Goal: Information Seeking & Learning: Learn about a topic

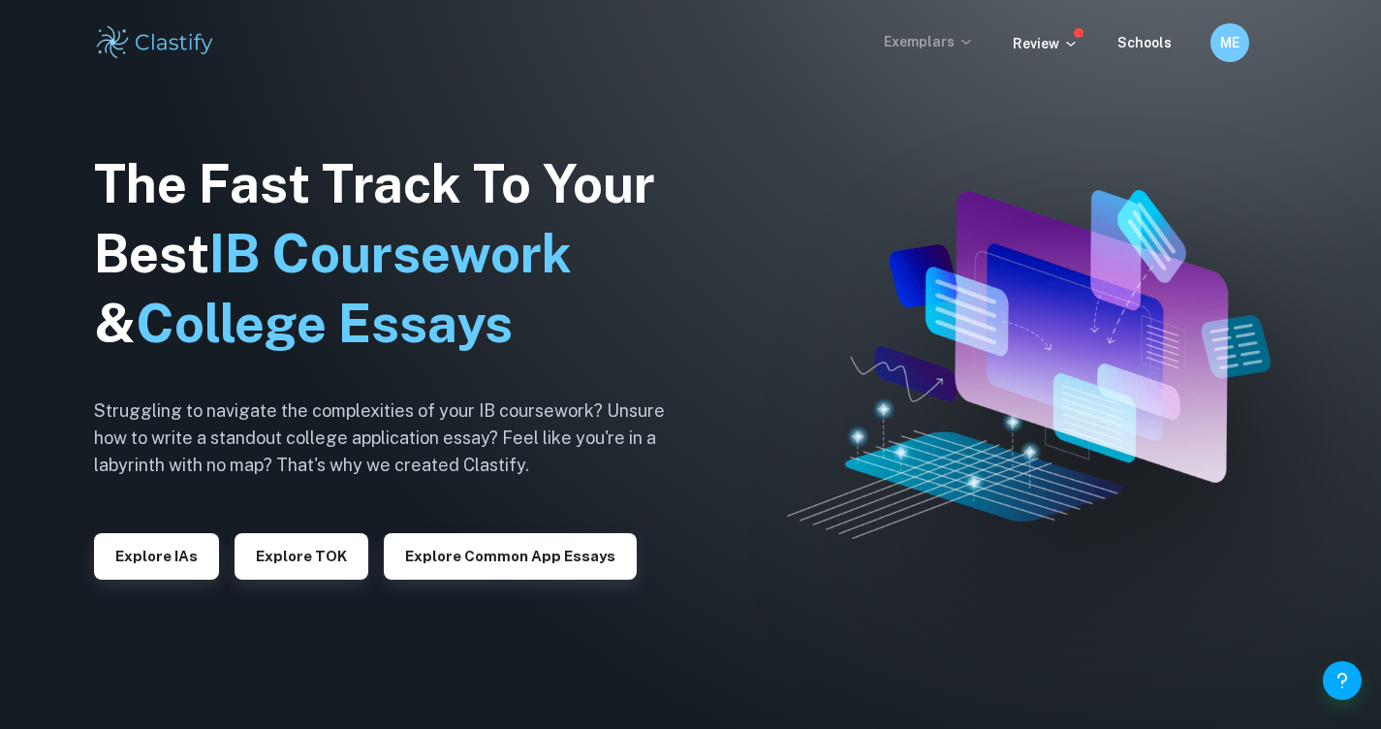
click at [962, 41] on icon at bounding box center [966, 42] width 16 height 16
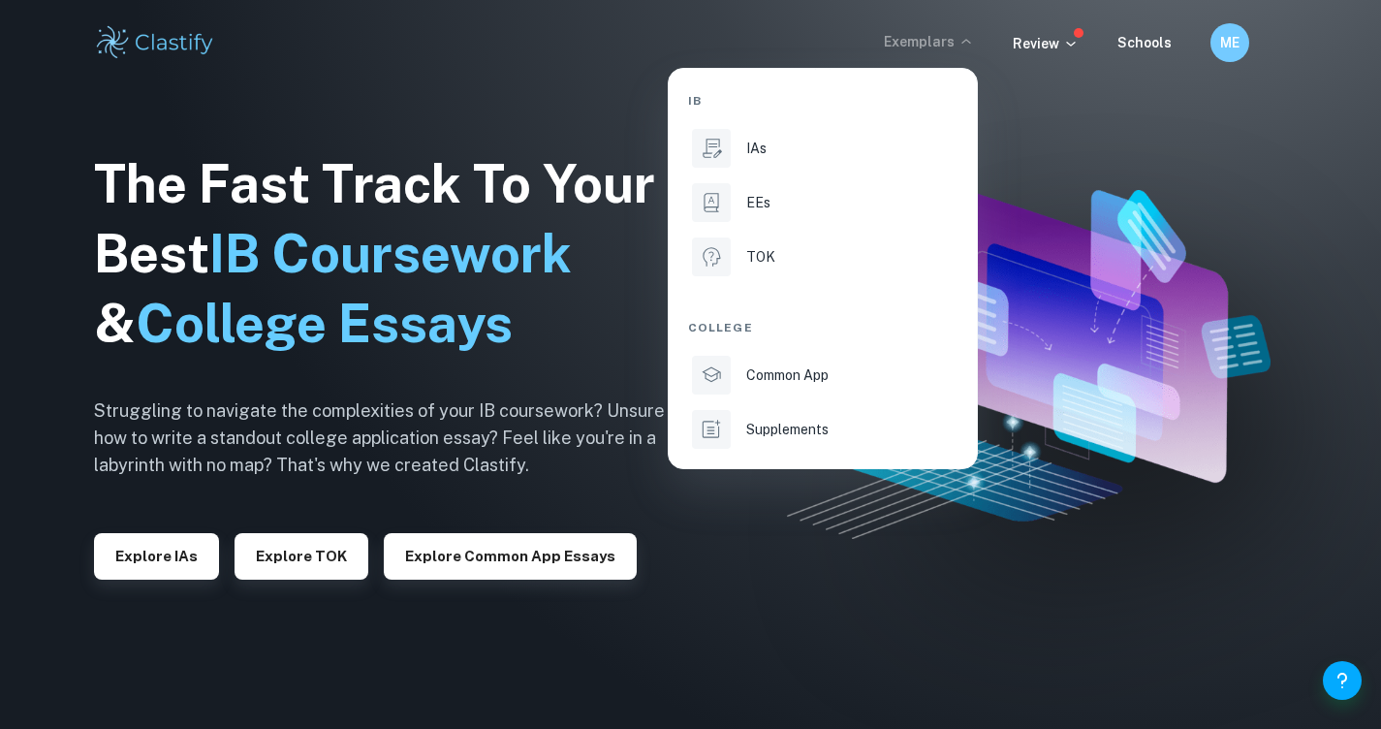
click at [1062, 45] on div at bounding box center [690, 364] width 1381 height 729
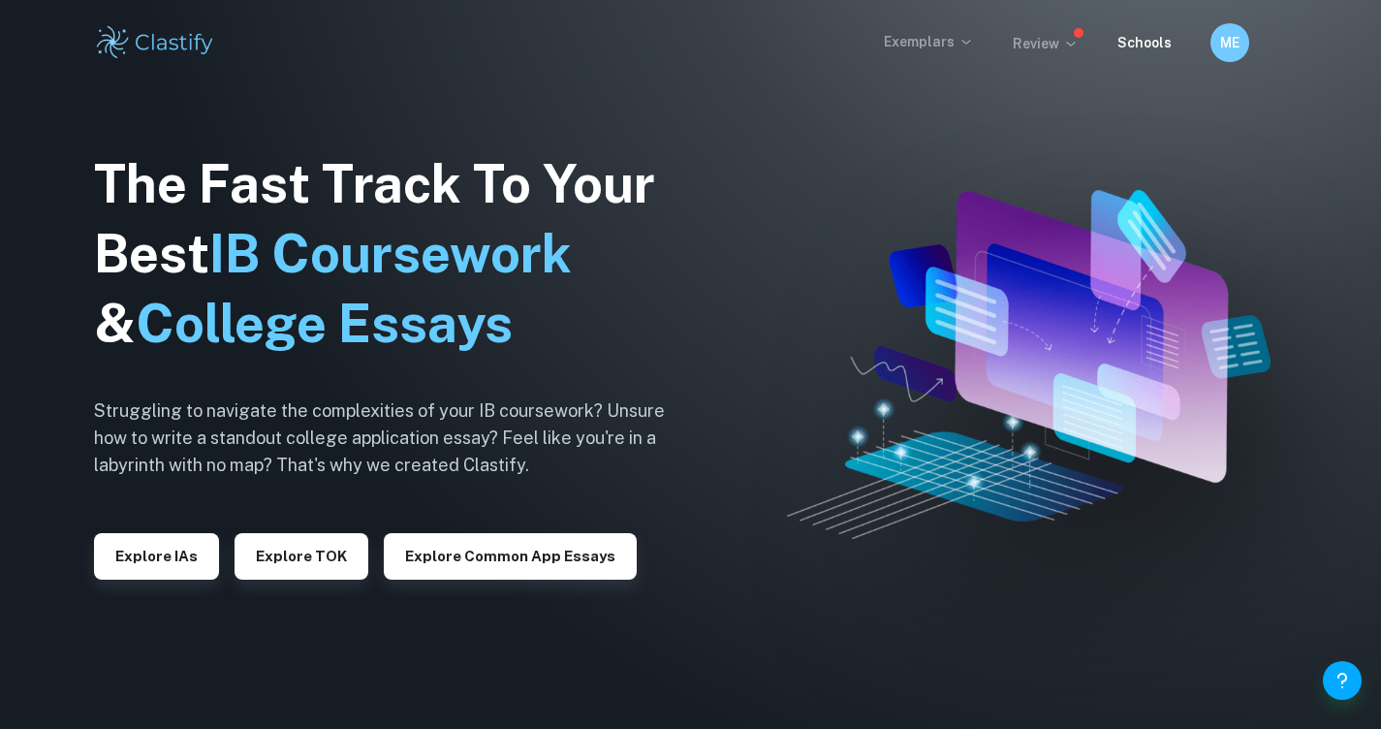
click at [1063, 47] on p "Review" at bounding box center [1046, 43] width 66 height 21
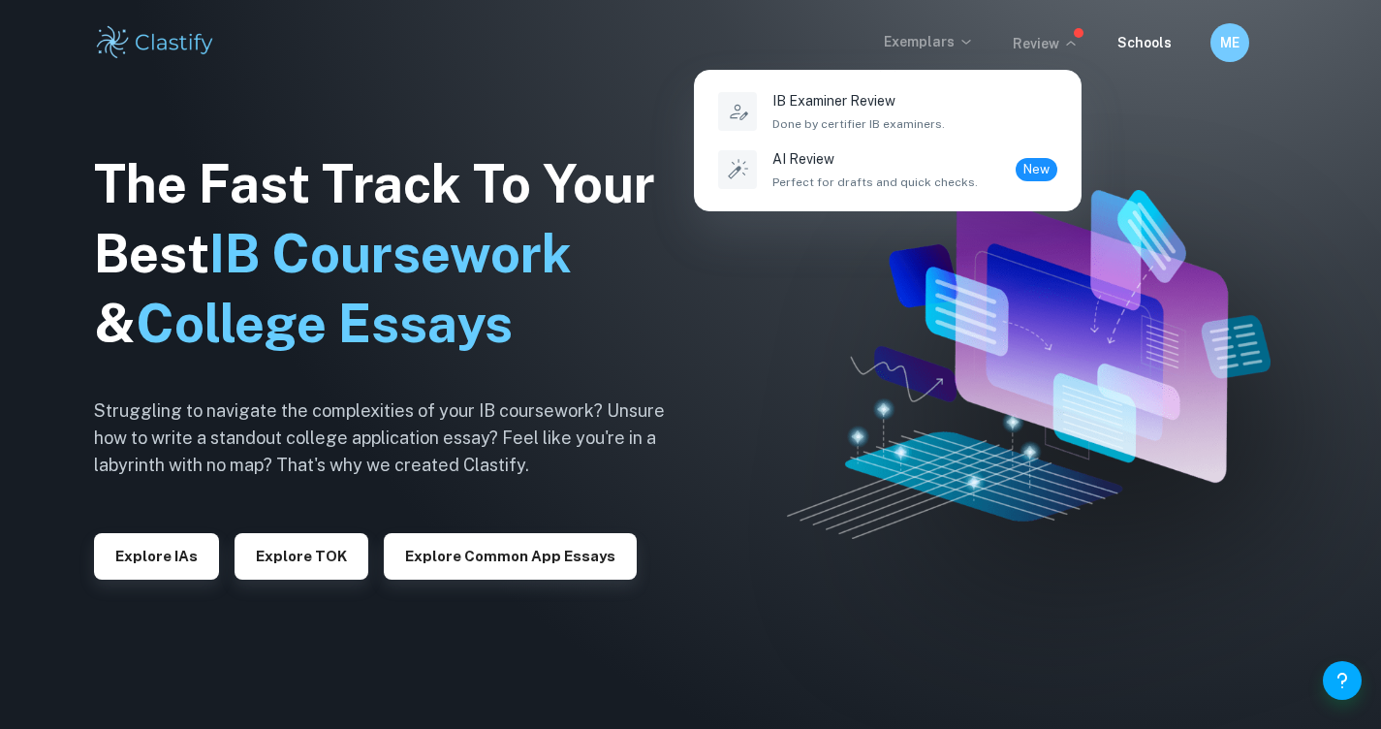
click at [851, 293] on div at bounding box center [690, 364] width 1381 height 729
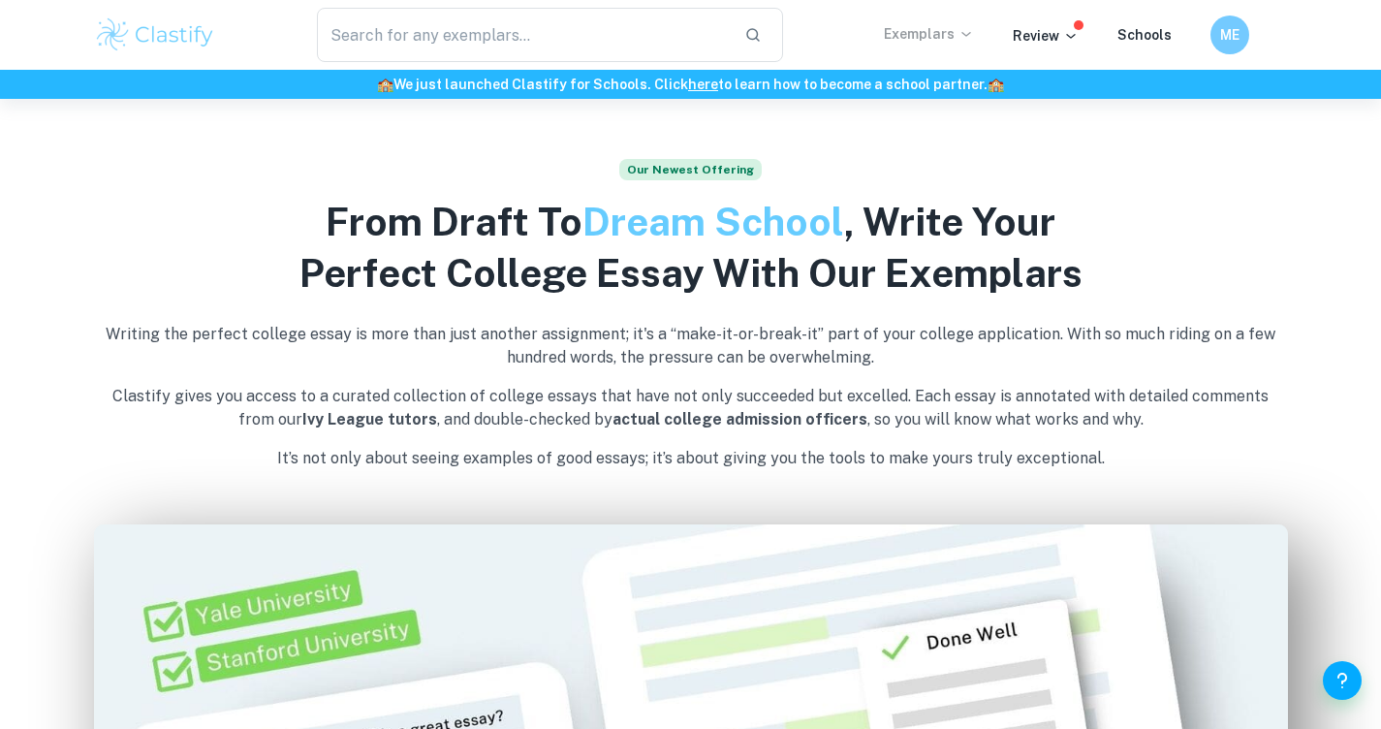
scroll to position [733, 0]
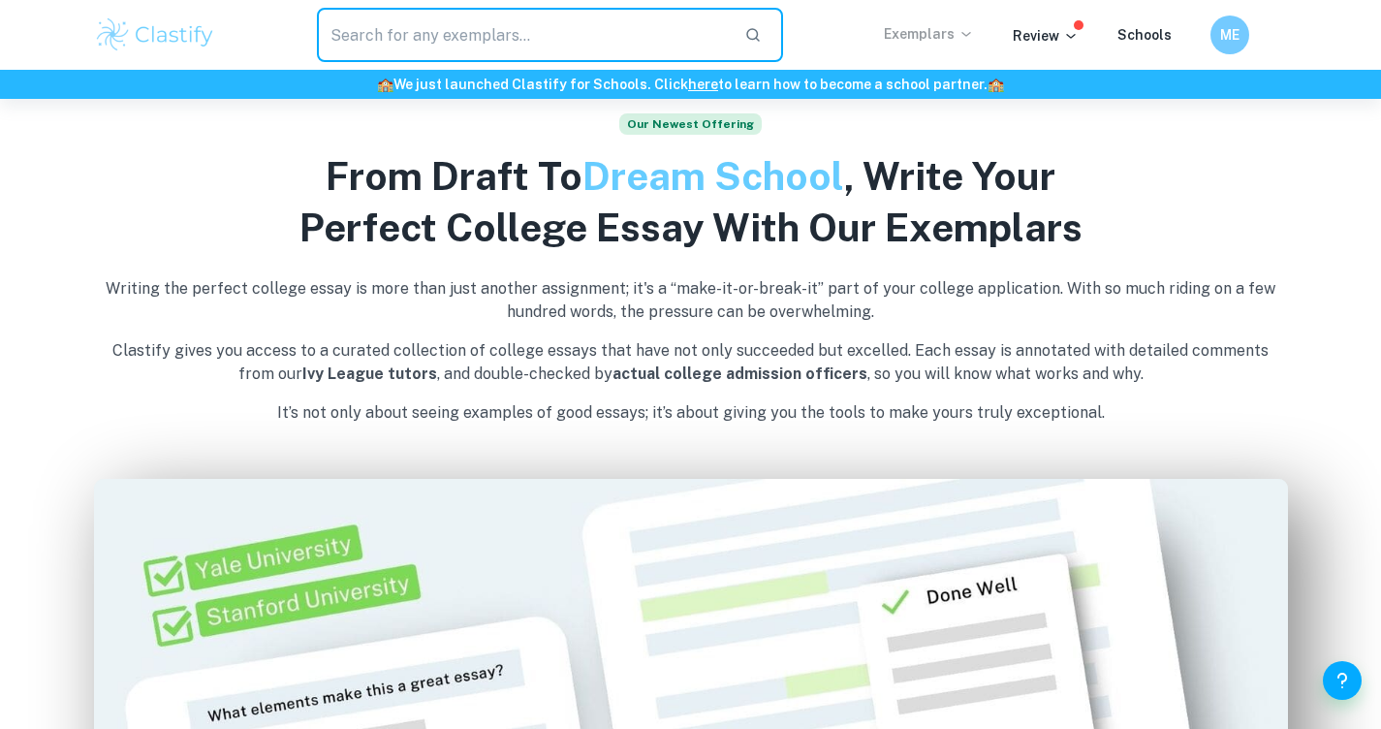
click at [540, 44] on input "text" at bounding box center [523, 35] width 413 height 54
type input "economics 15 mark"
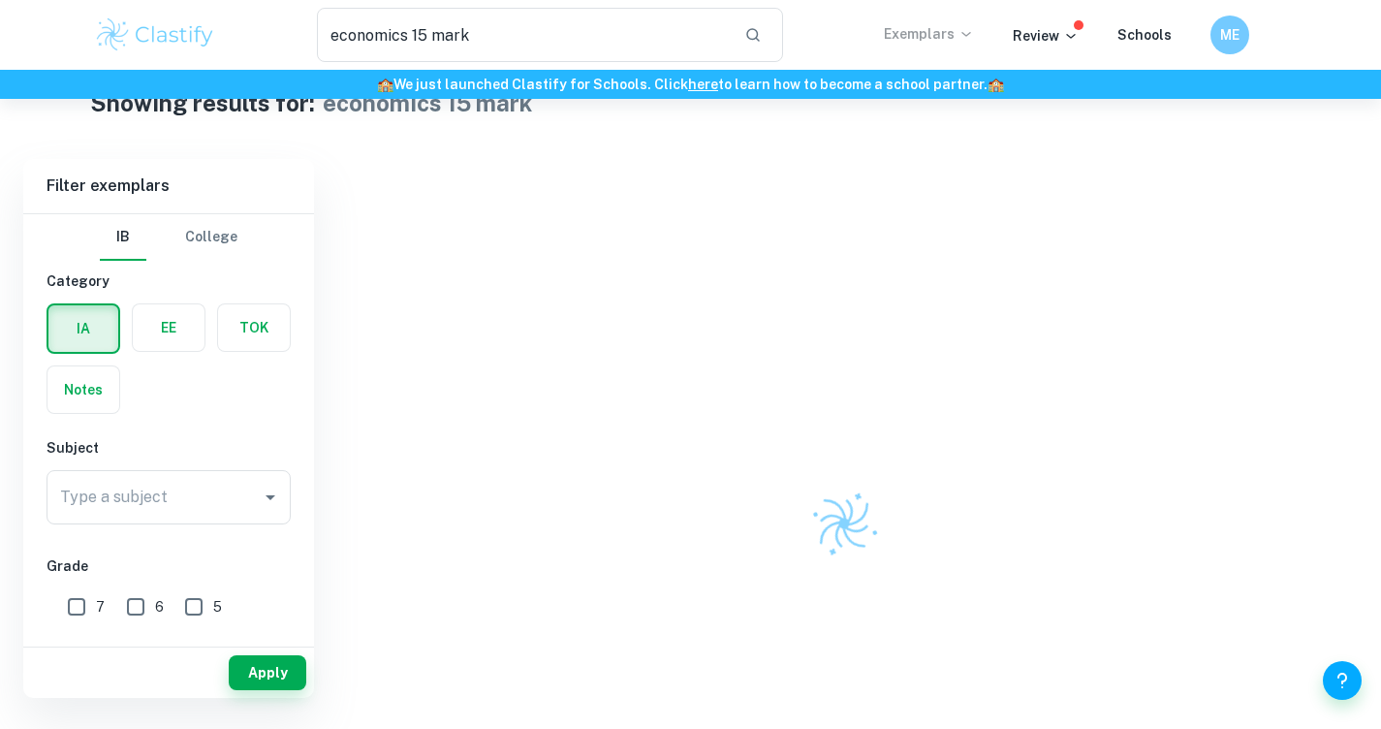
scroll to position [57, 0]
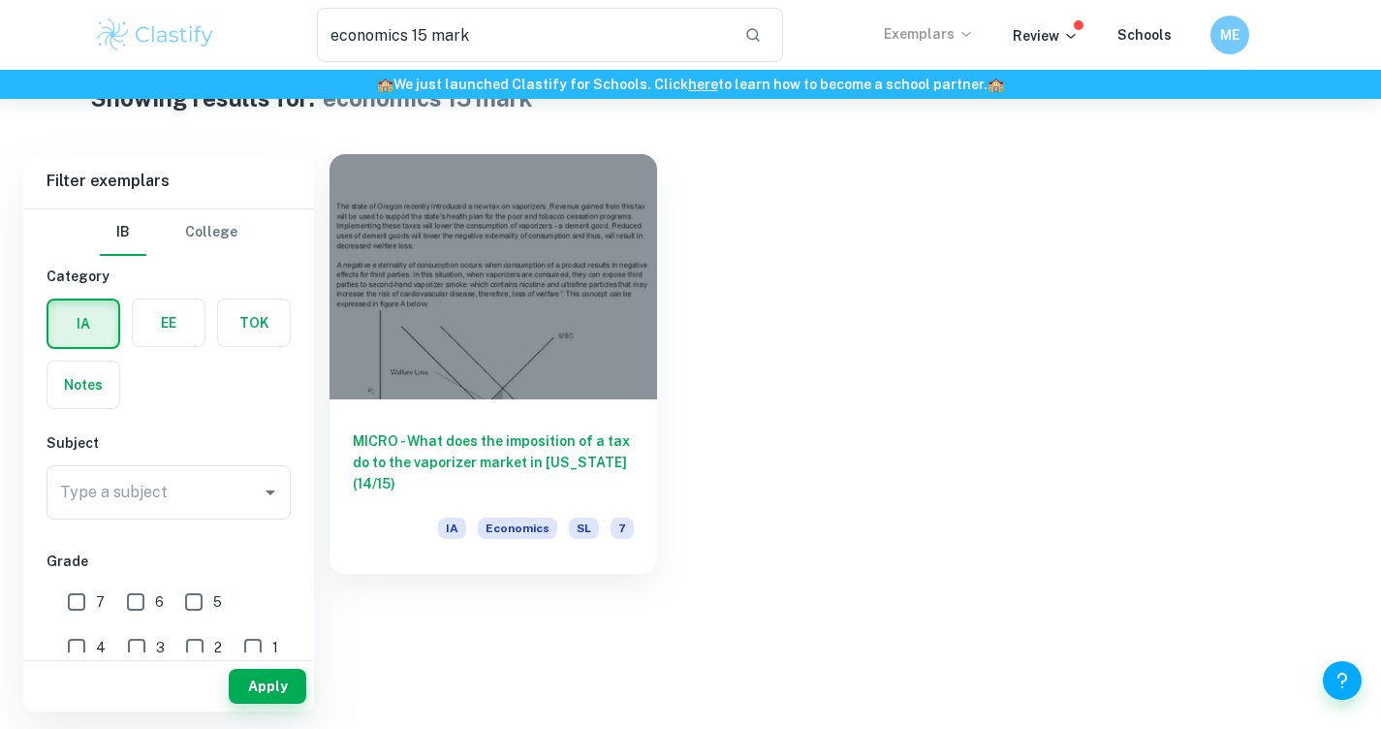
click at [88, 375] on label "button" at bounding box center [83, 384] width 72 height 47
click at [0, 0] on input "radio" at bounding box center [0, 0] width 0 height 0
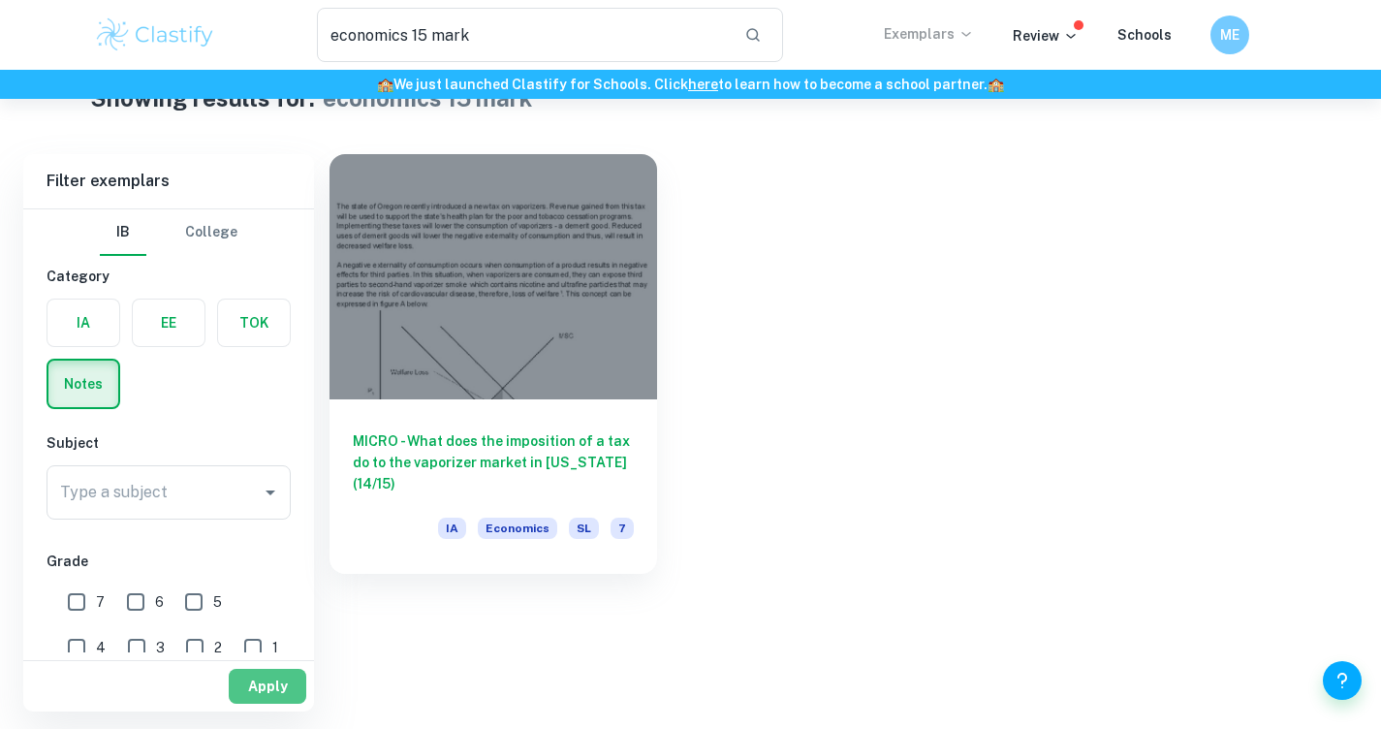
click at [260, 688] on button "Apply" at bounding box center [268, 686] width 78 height 35
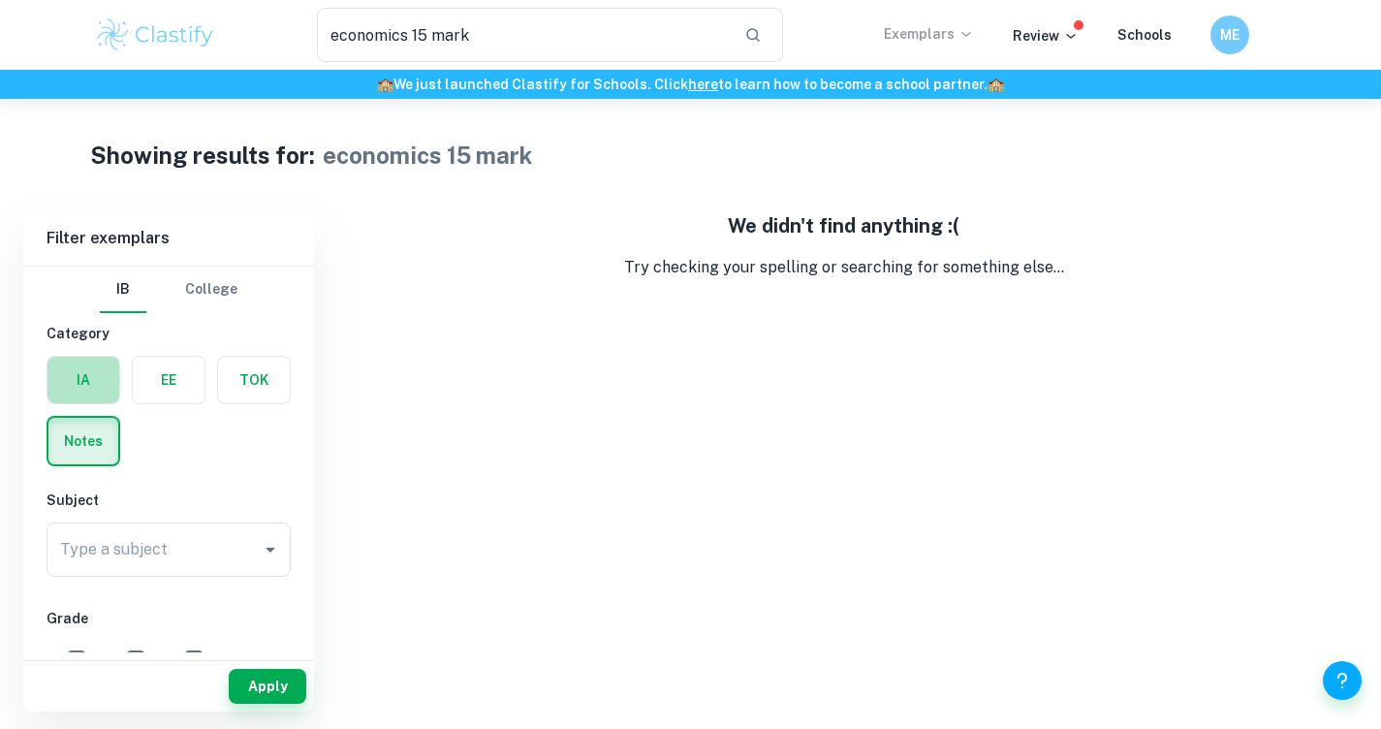
click at [89, 395] on label "button" at bounding box center [83, 380] width 72 height 47
click at [0, 0] on input "radio" at bounding box center [0, 0] width 0 height 0
click at [264, 694] on button "Apply" at bounding box center [268, 686] width 78 height 35
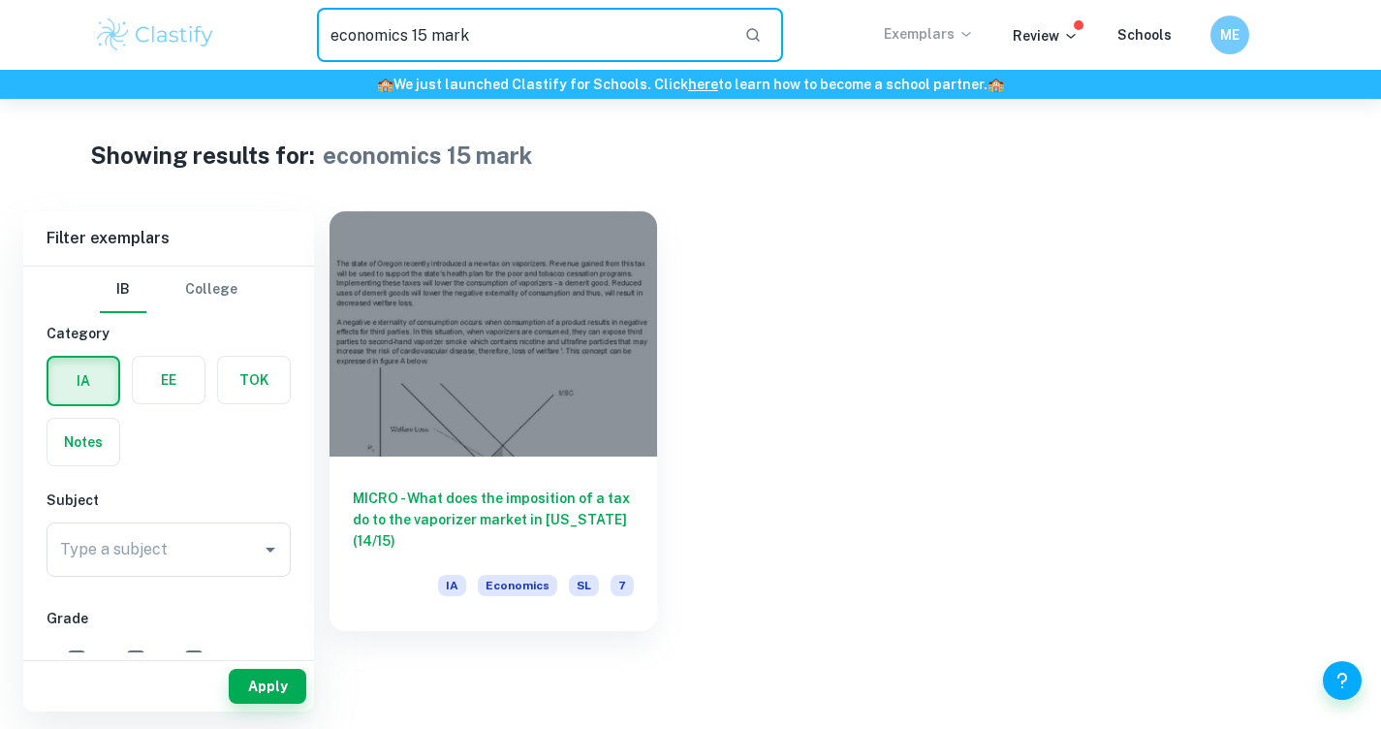
drag, startPoint x: 483, startPoint y: 38, endPoint x: 226, endPoint y: 2, distance: 259.3
click at [226, 4] on div "economics 15 mark ​ Exemplars Review Schools ME" at bounding box center [690, 35] width 1381 height 70
type input "macro economics"
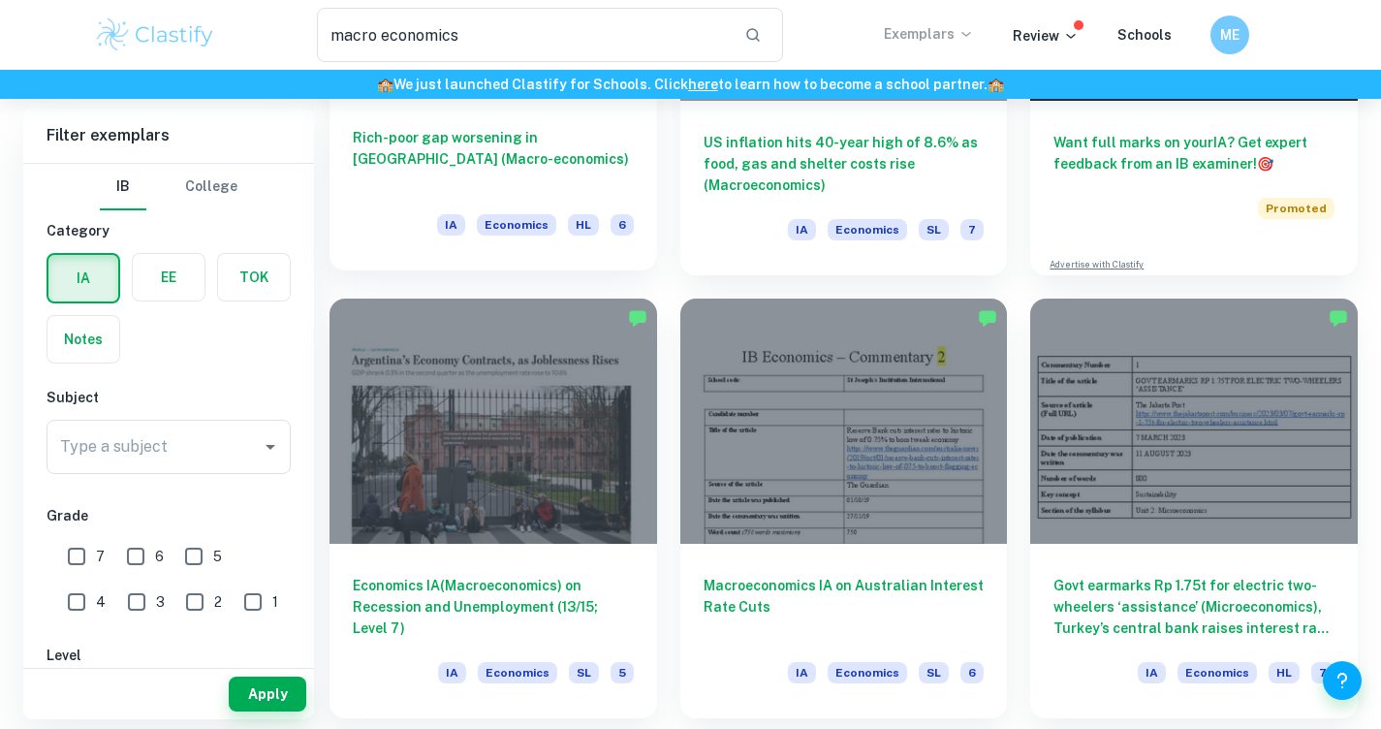
scroll to position [359, 0]
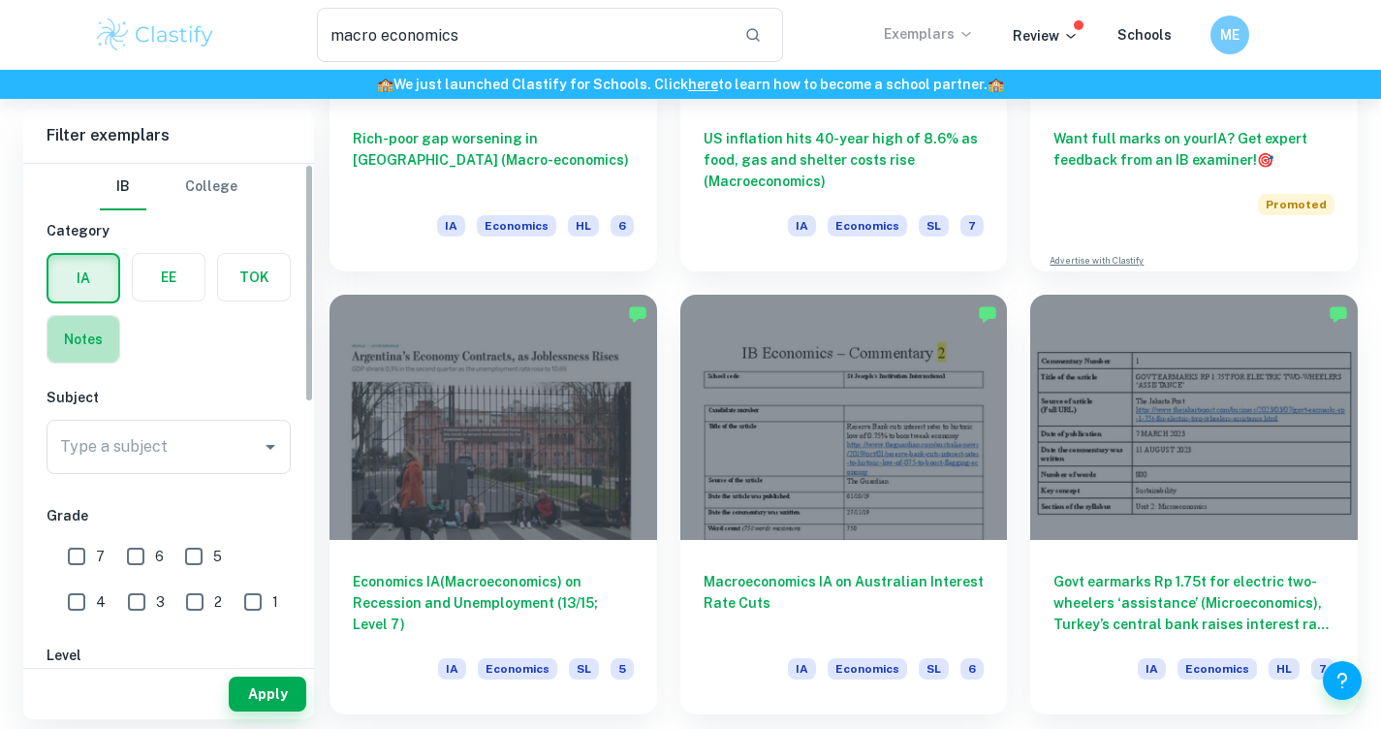
click at [86, 331] on label "button" at bounding box center [83, 339] width 72 height 47
click at [0, 0] on input "radio" at bounding box center [0, 0] width 0 height 0
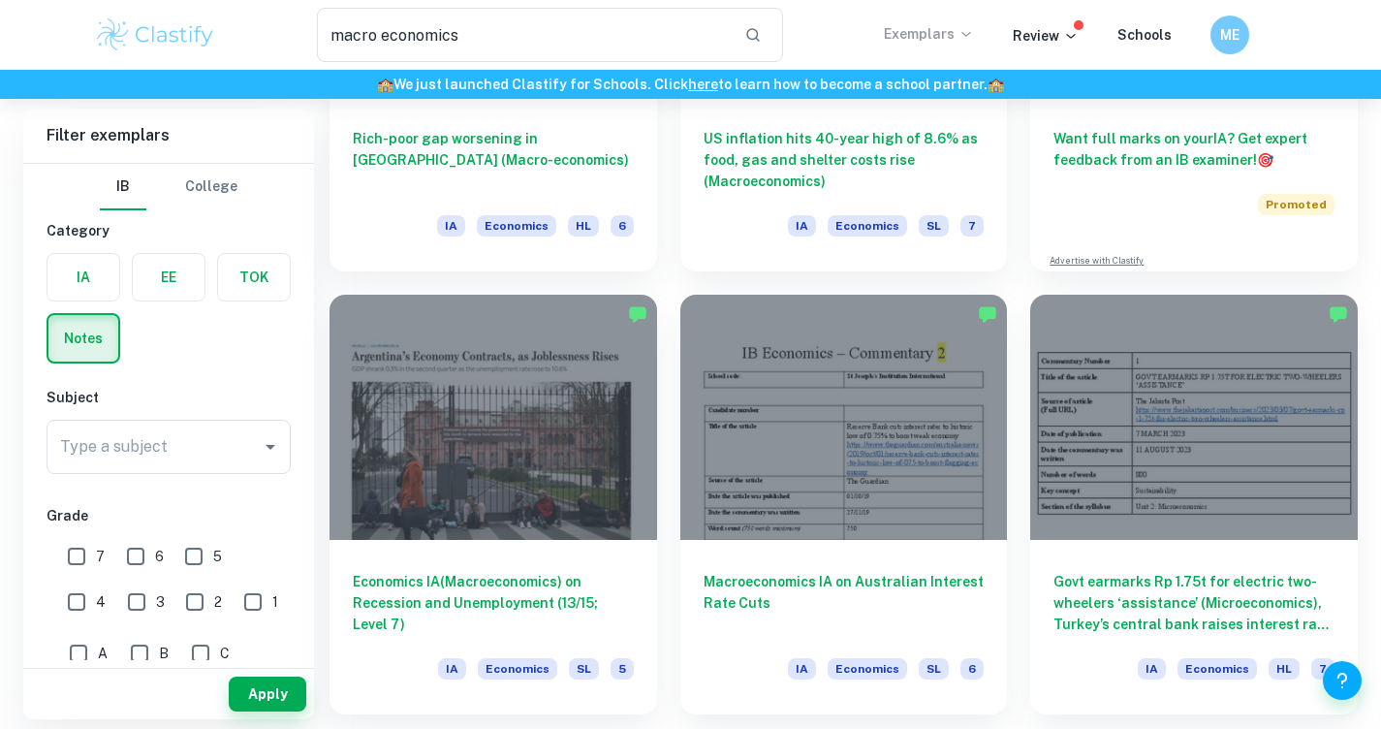
click at [263, 672] on div "Apply" at bounding box center [168, 694] width 291 height 50
click at [258, 687] on button "Apply" at bounding box center [268, 693] width 78 height 35
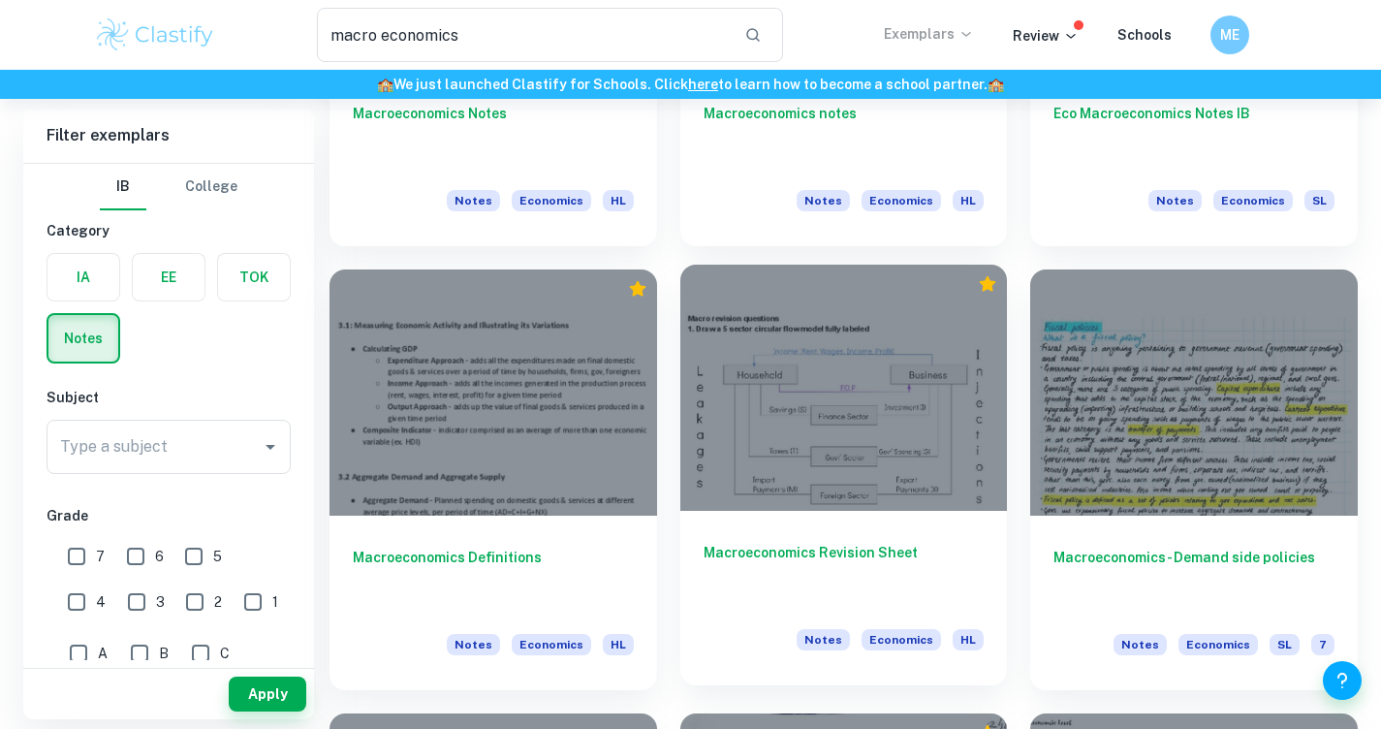
scroll to position [820, 0]
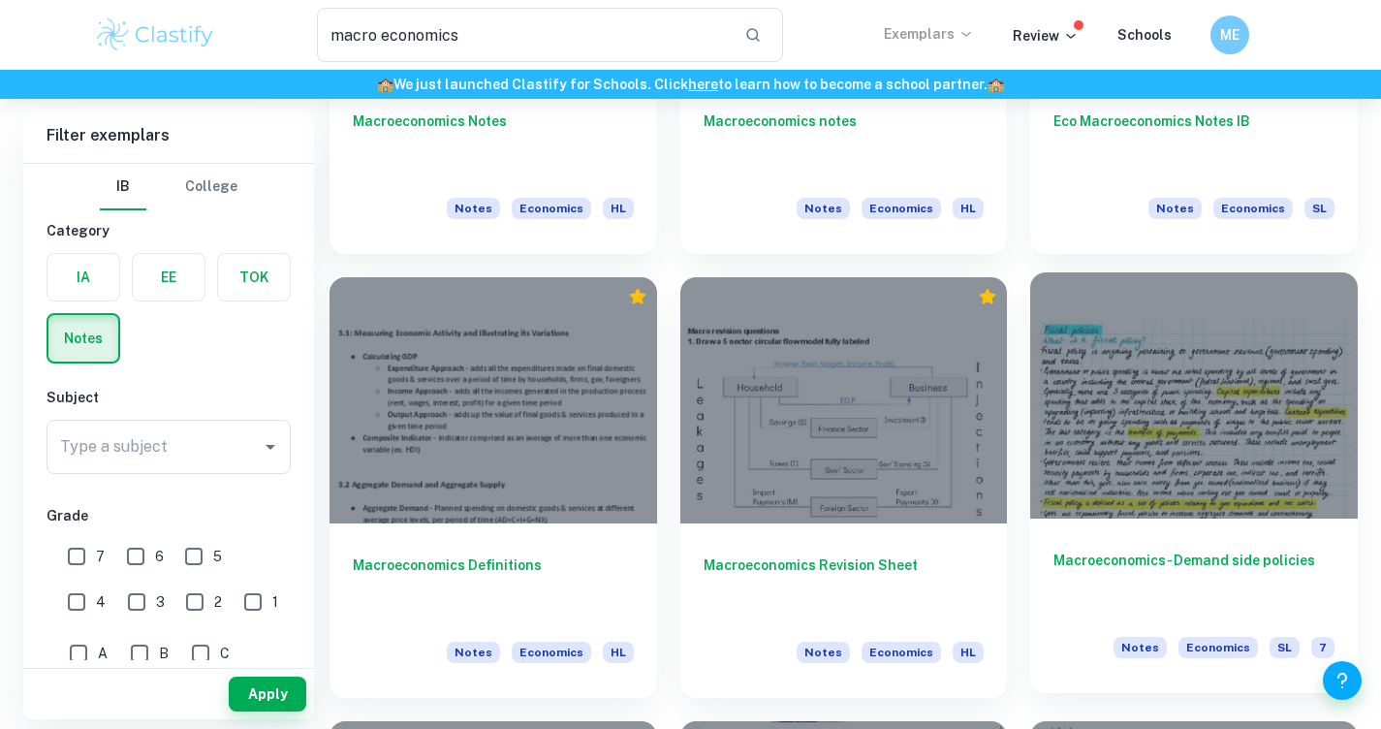
click at [1312, 398] on div at bounding box center [1194, 394] width 328 height 245
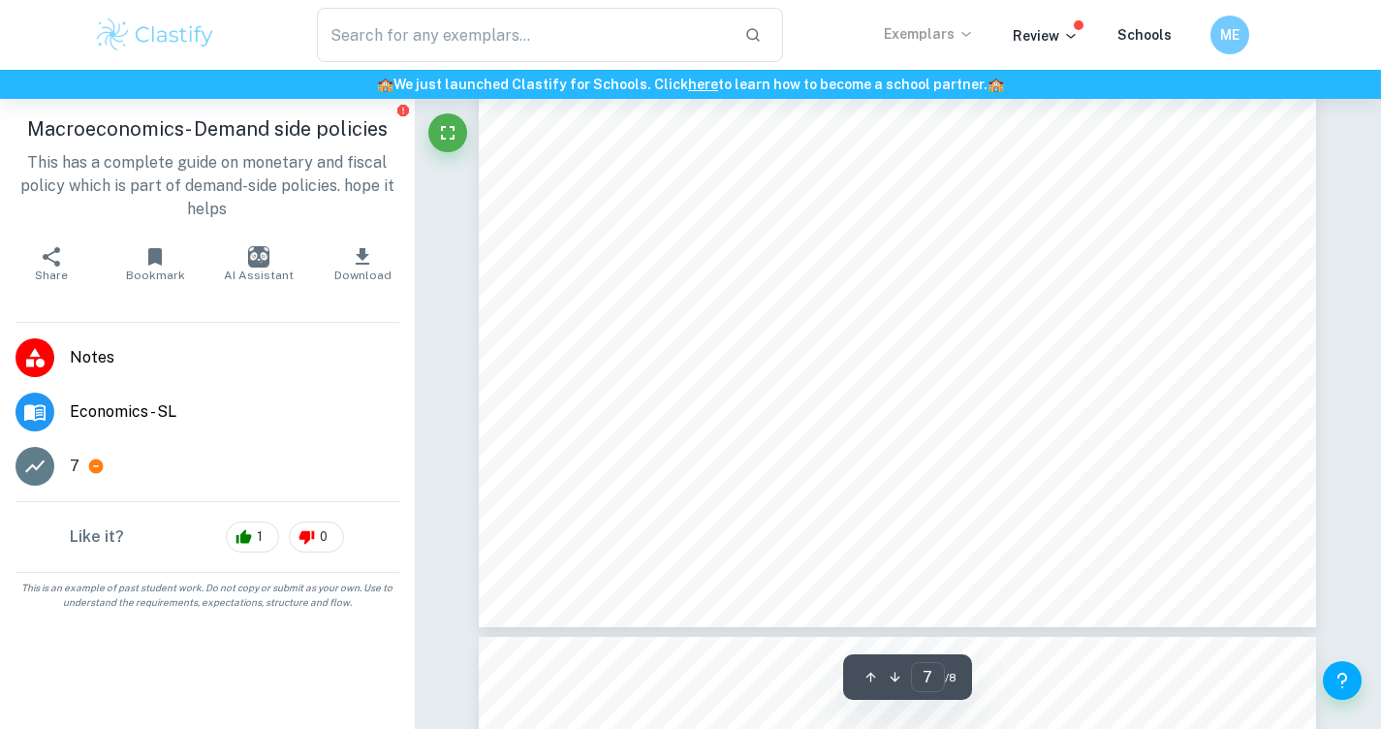
type input "8"
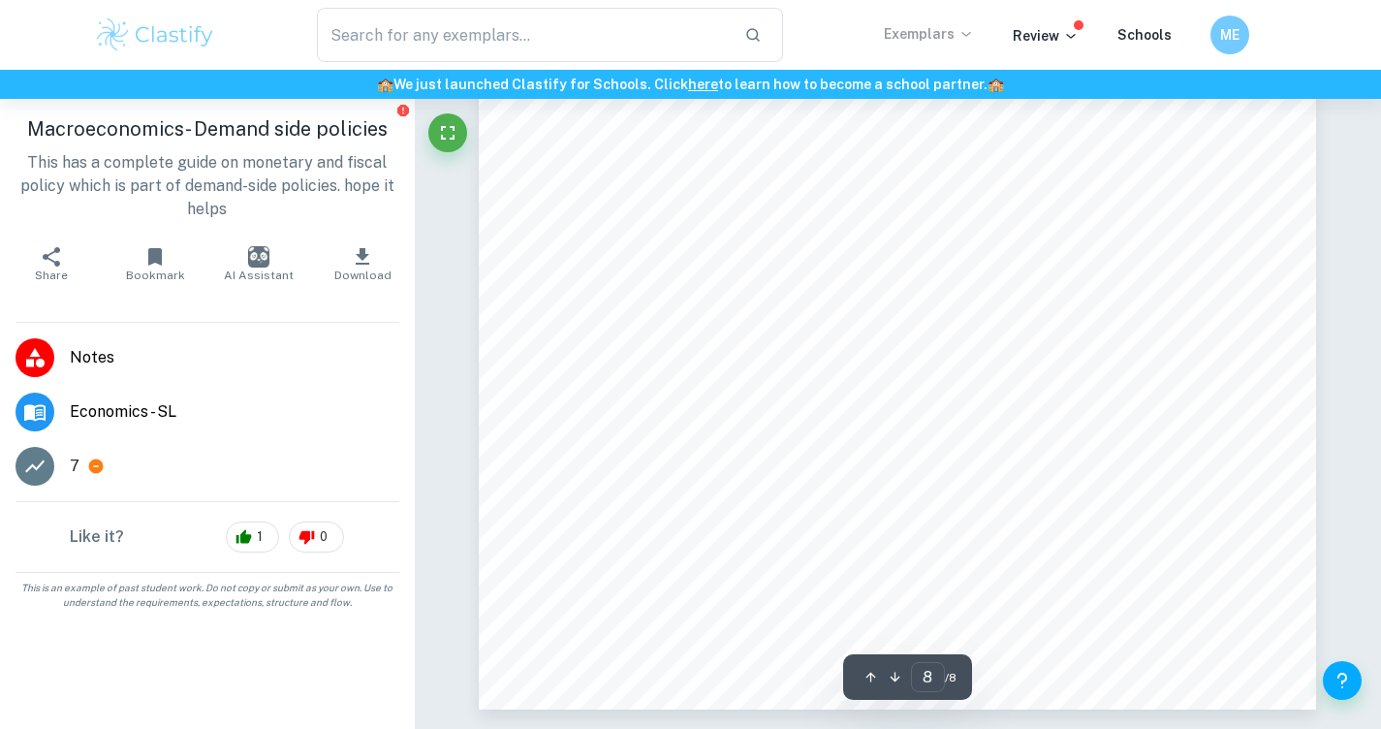
scroll to position [8279, 0]
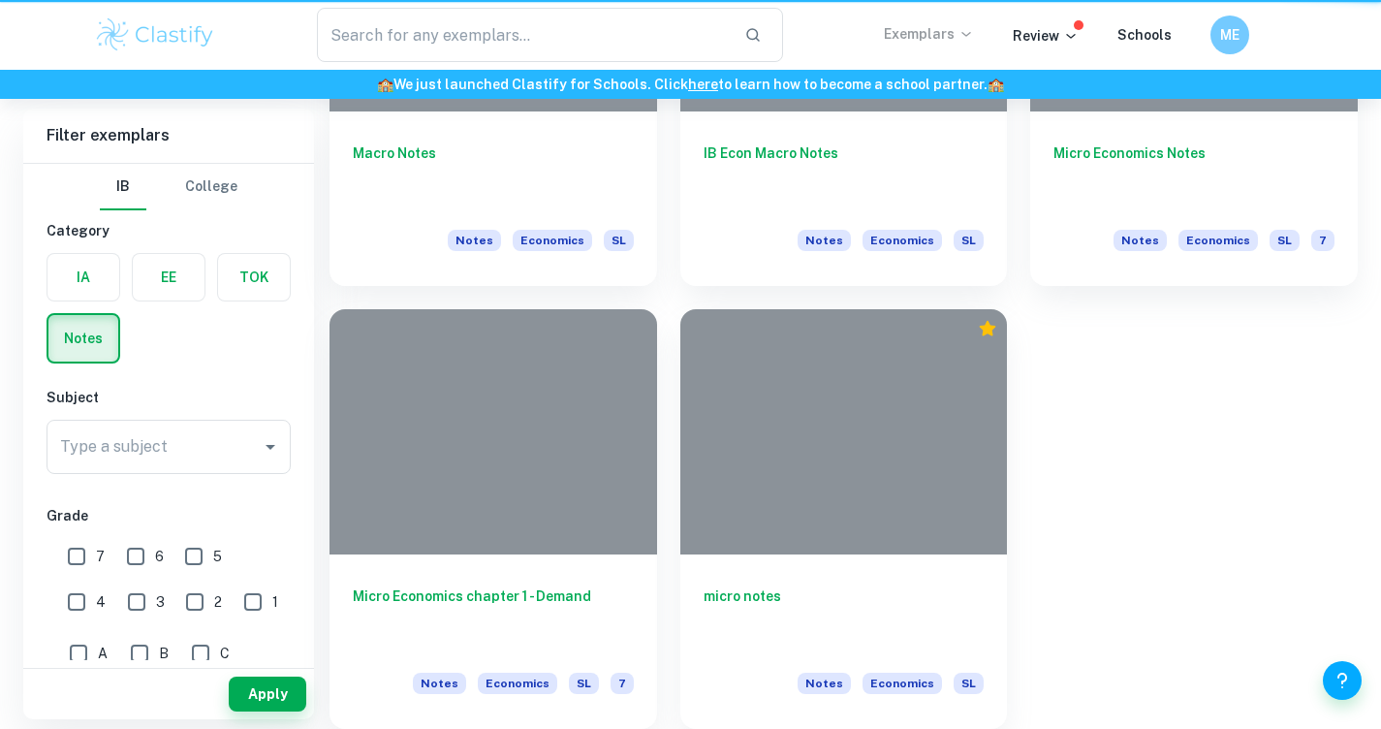
type input "macro economics"
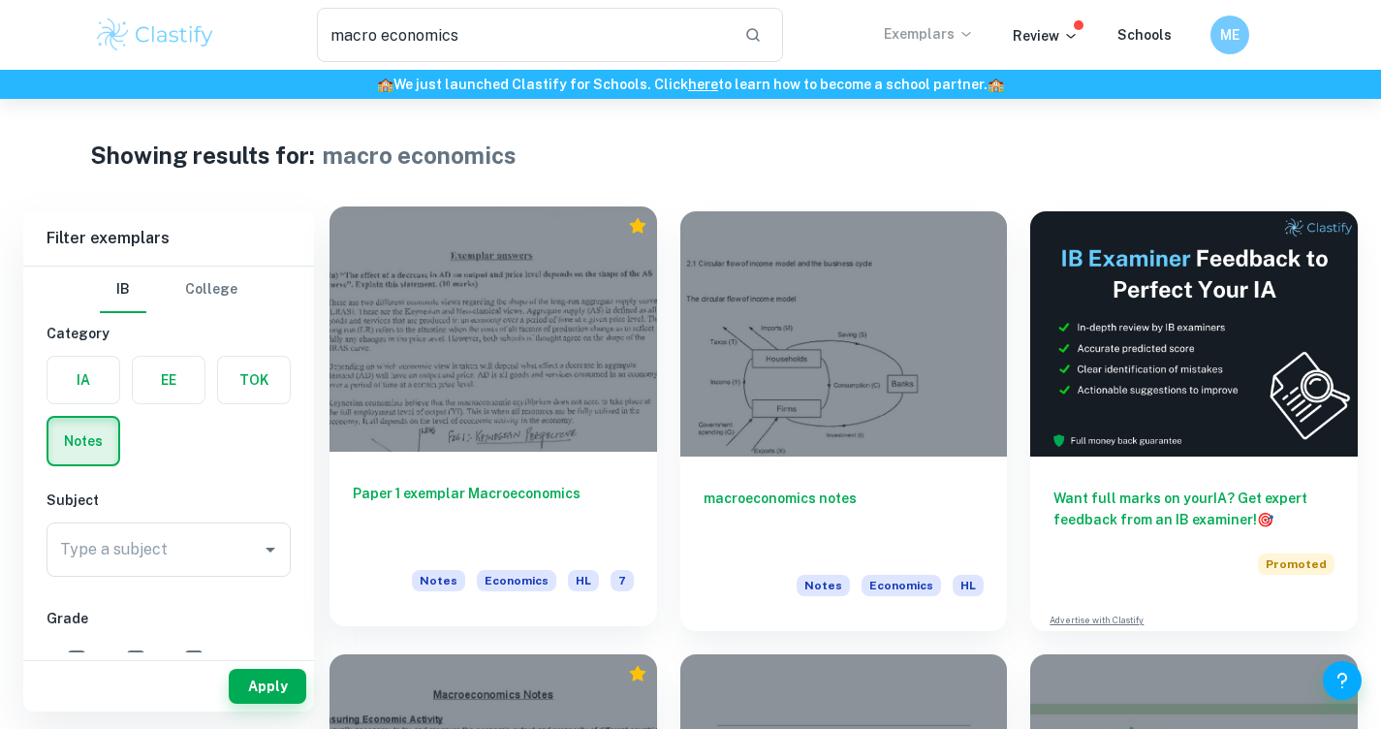
click at [633, 355] on div at bounding box center [493, 328] width 328 height 245
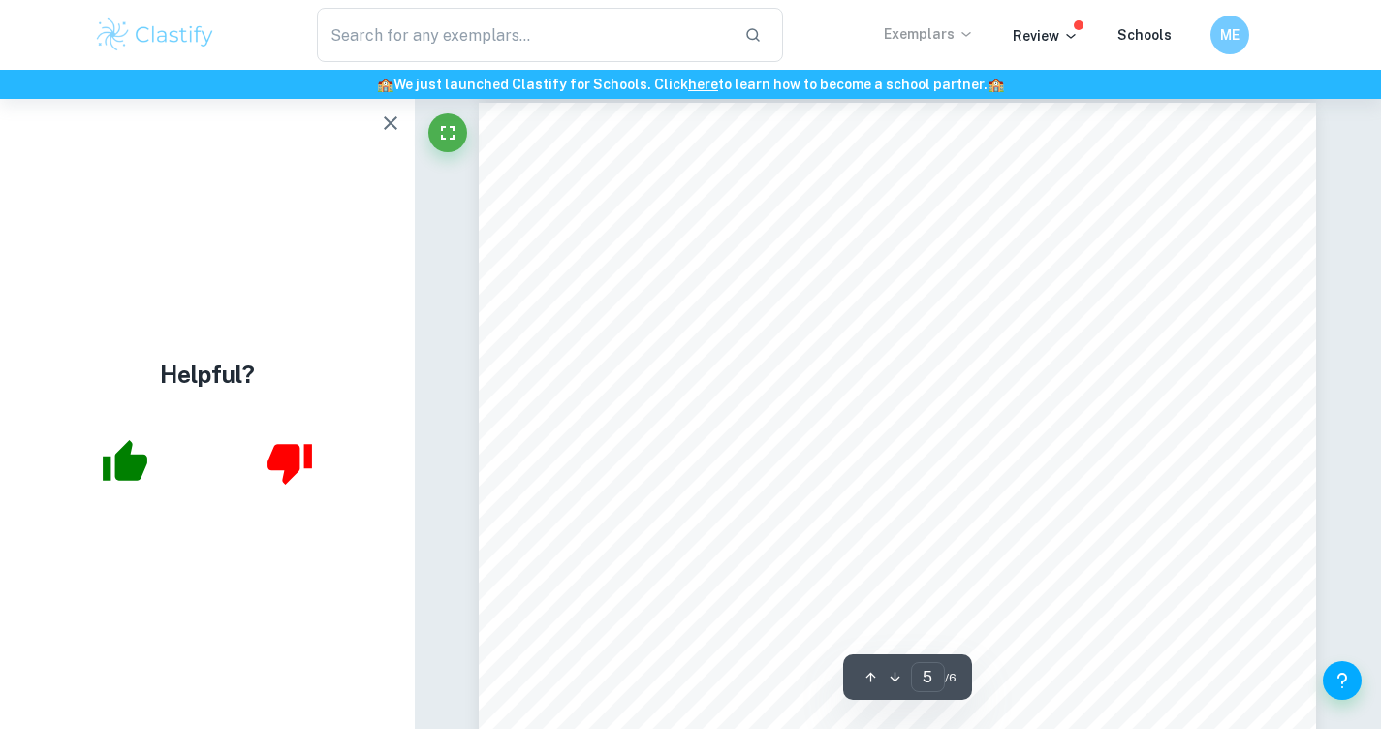
scroll to position [4922, 0]
type input "6"
click at [383, 128] on icon "button" at bounding box center [390, 122] width 23 height 23
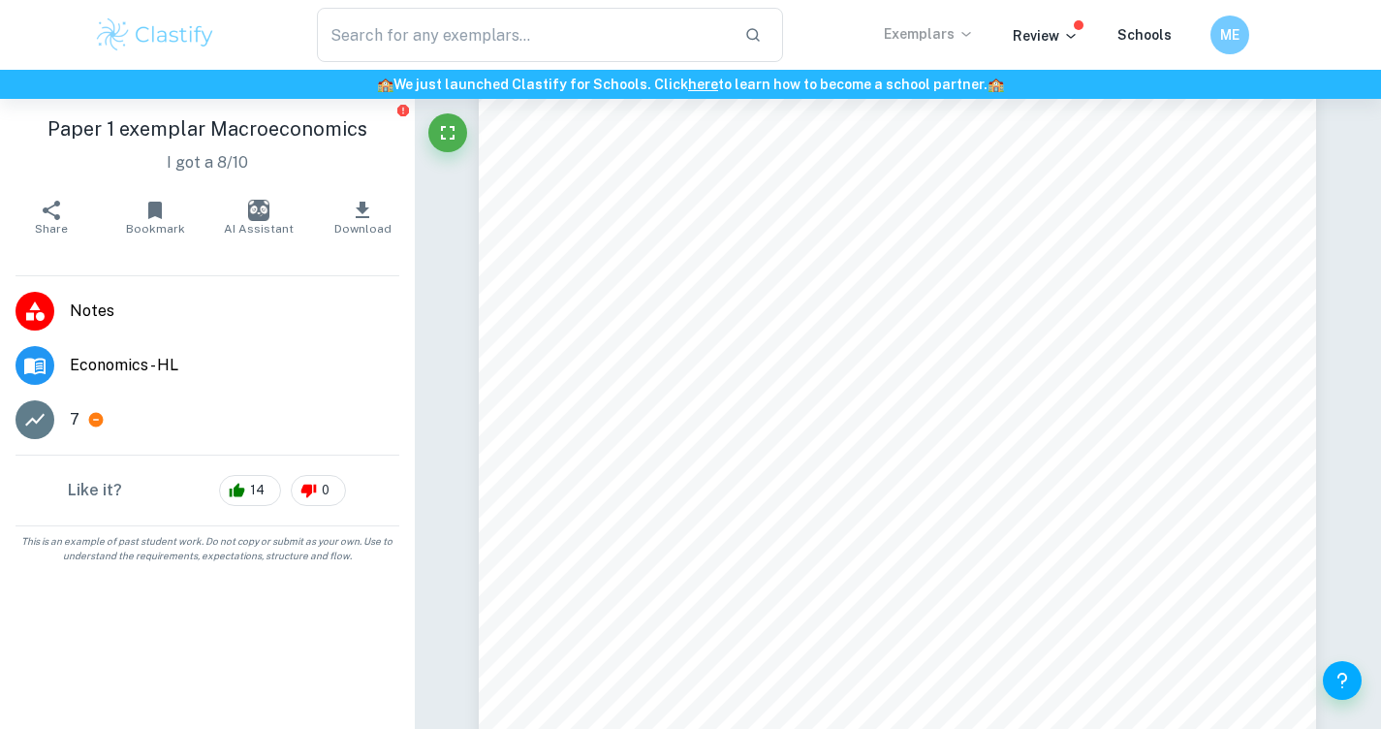
click at [353, 222] on span "Download" at bounding box center [362, 229] width 57 height 14
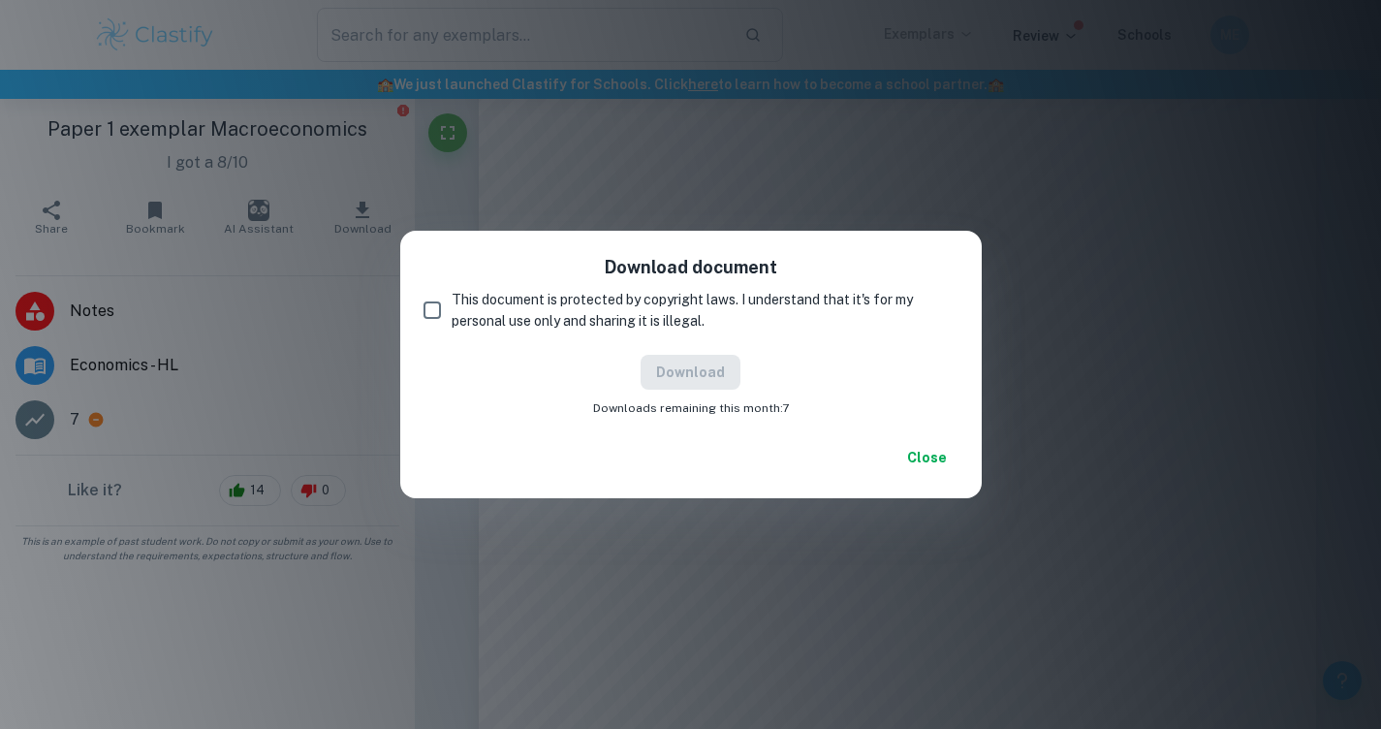
click at [426, 309] on input "This document is protected by copyright laws. I understand that it's for my per…" at bounding box center [432, 310] width 39 height 39
checkbox input "true"
click at [688, 376] on button "Download" at bounding box center [690, 372] width 100 height 35
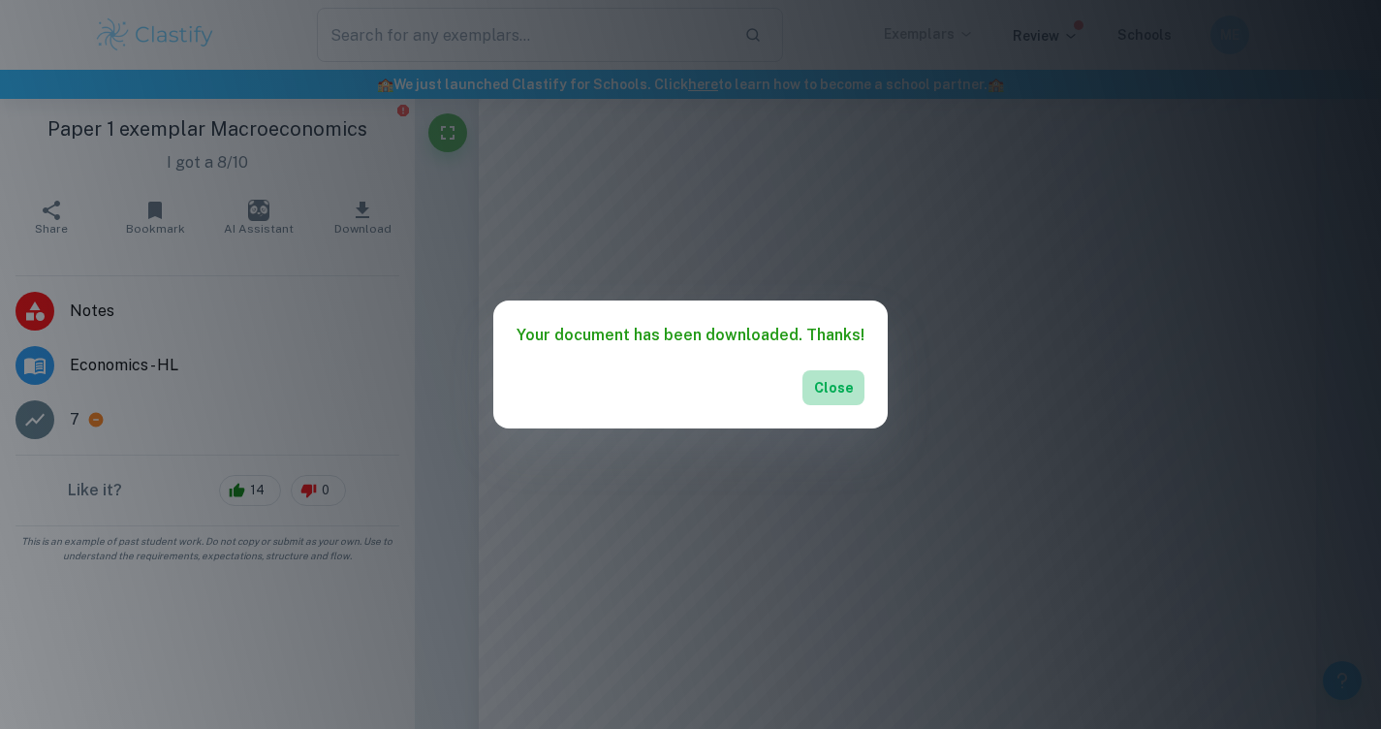
click at [846, 374] on button "Close" at bounding box center [833, 387] width 62 height 35
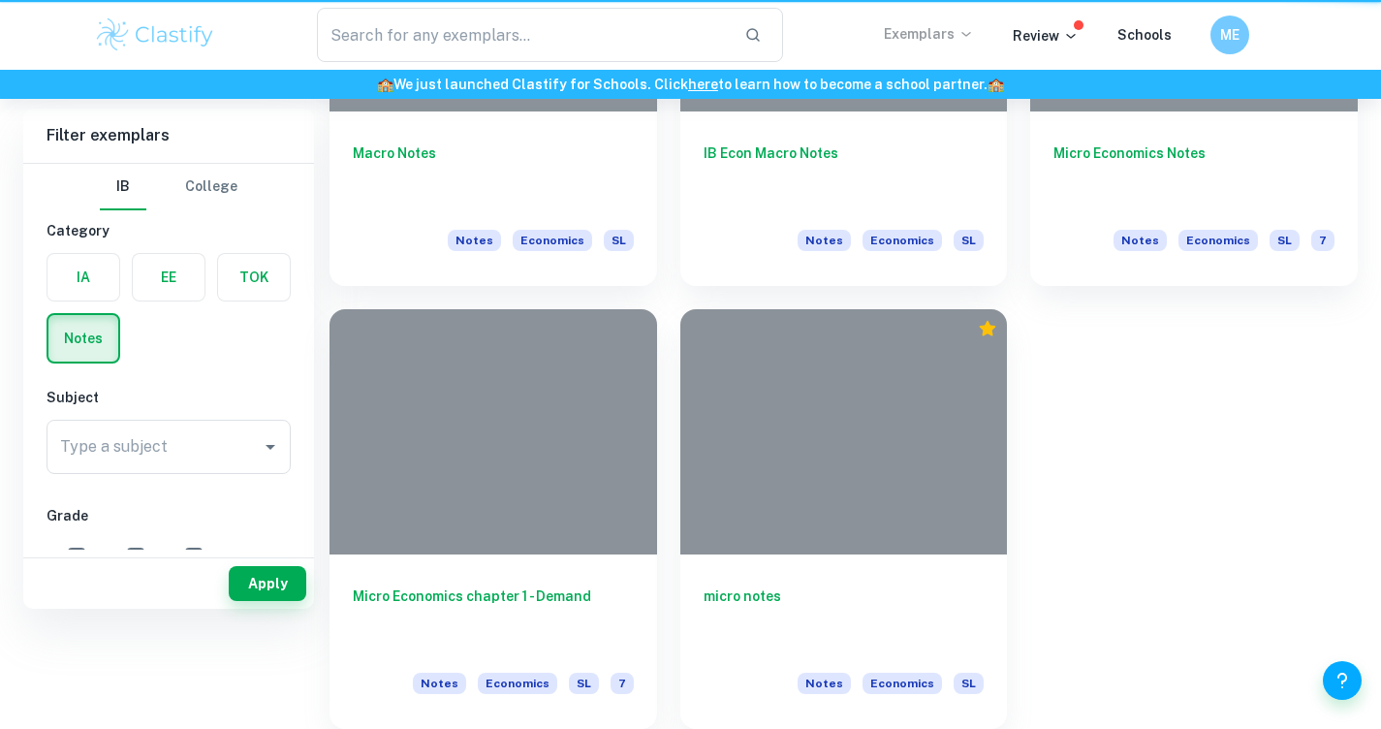
type input "macro economics"
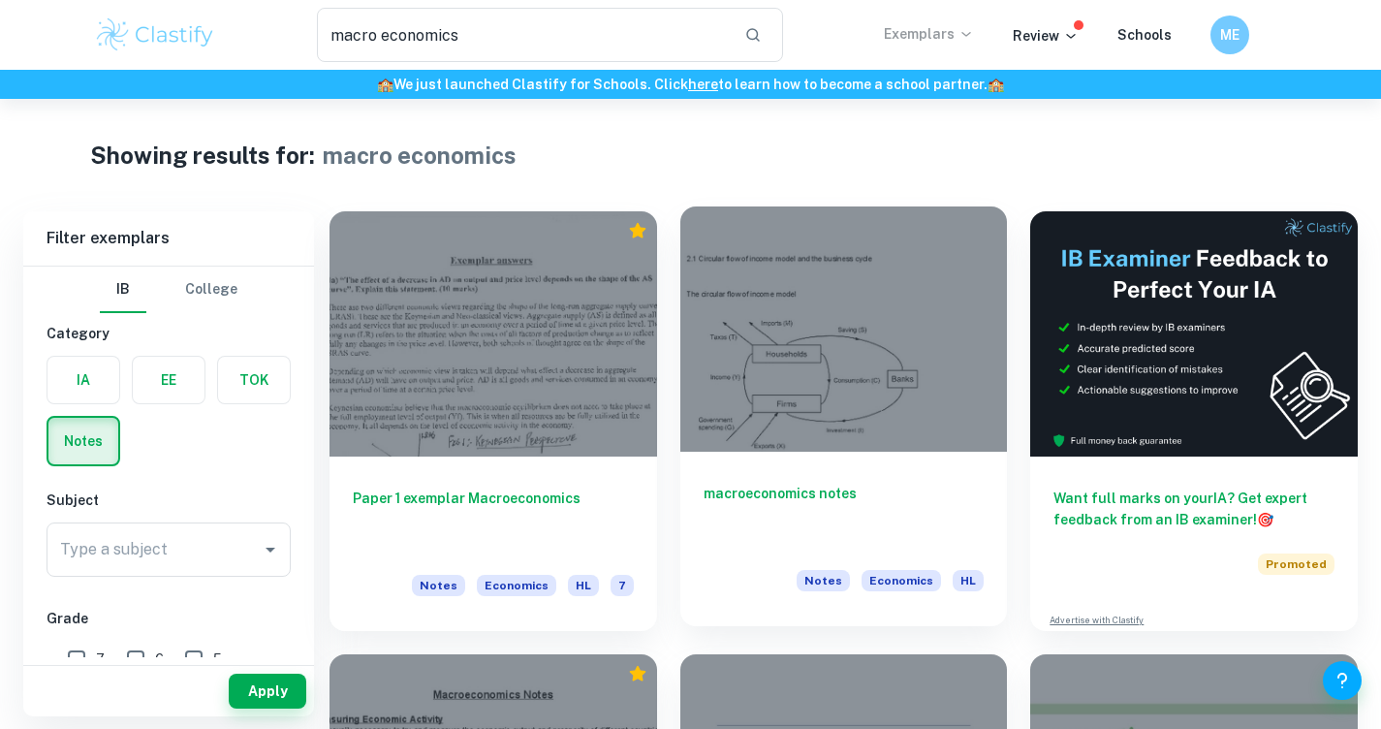
scroll to position [401, 0]
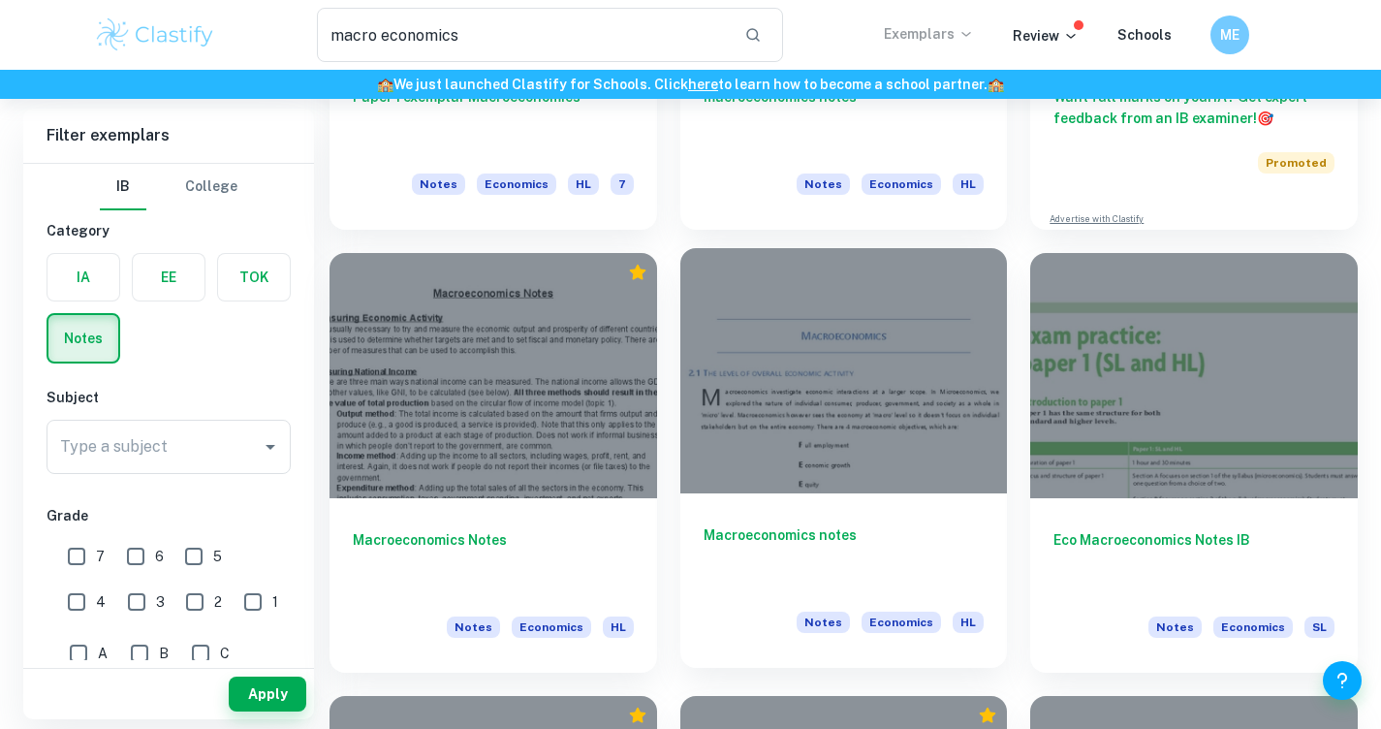
click at [790, 392] on div at bounding box center [844, 370] width 328 height 245
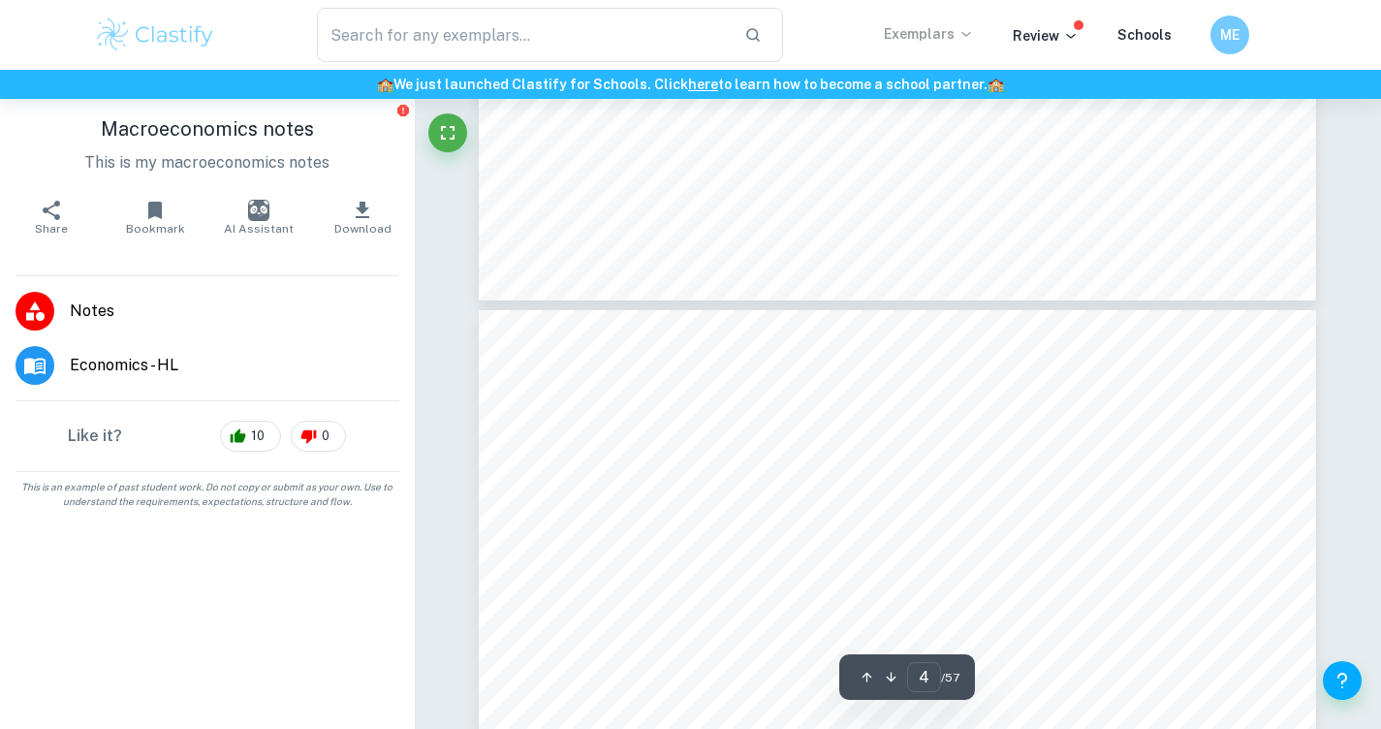
scroll to position [3991, 0]
click at [1237, 36] on h6 "ME" at bounding box center [1228, 35] width 23 height 22
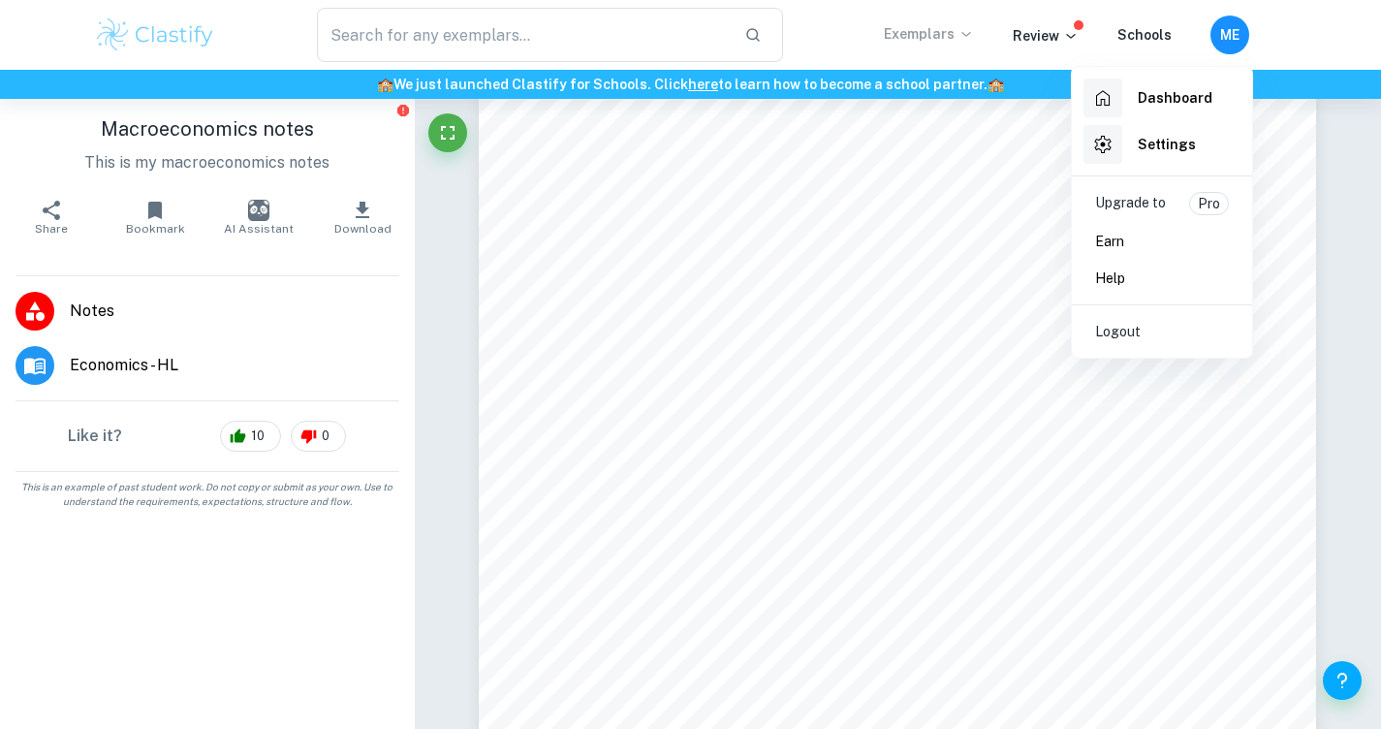
click at [1076, 450] on div at bounding box center [690, 364] width 1381 height 729
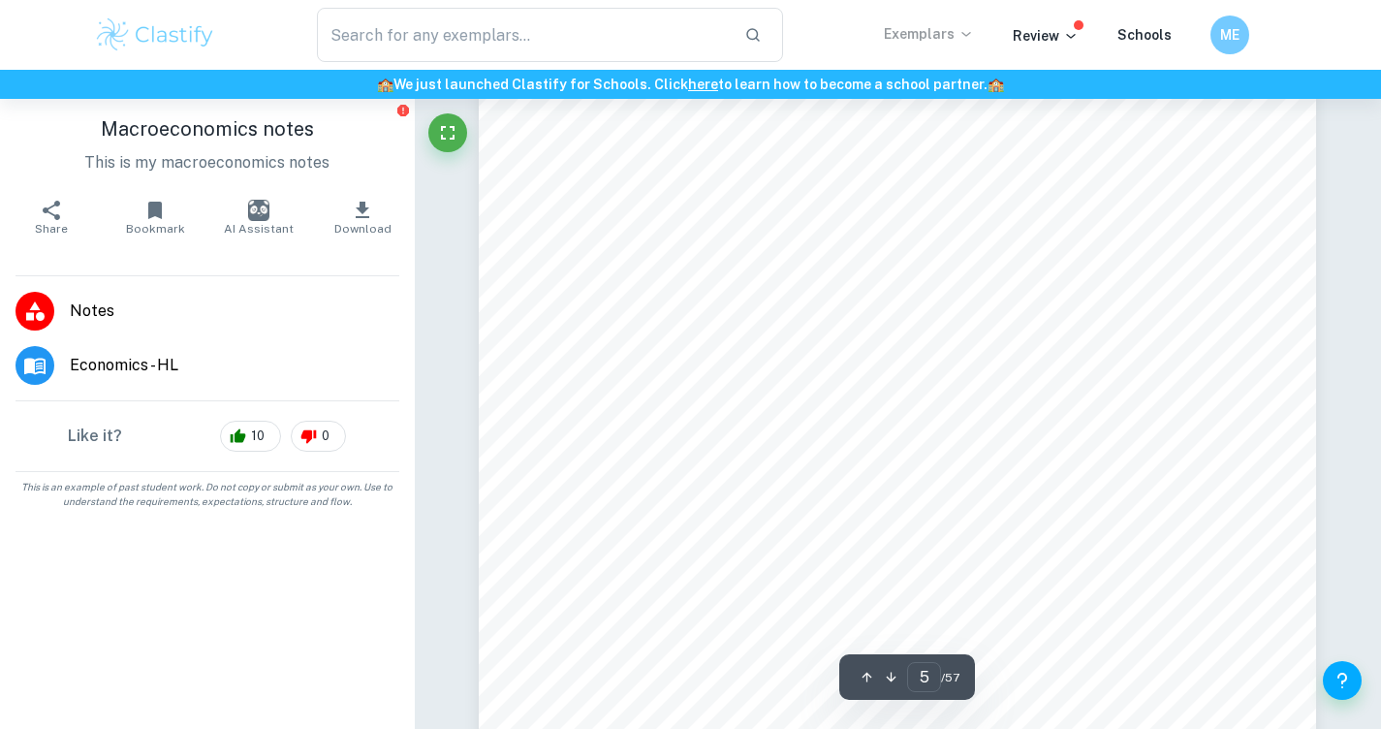
scroll to position [5041, 0]
type input "6"
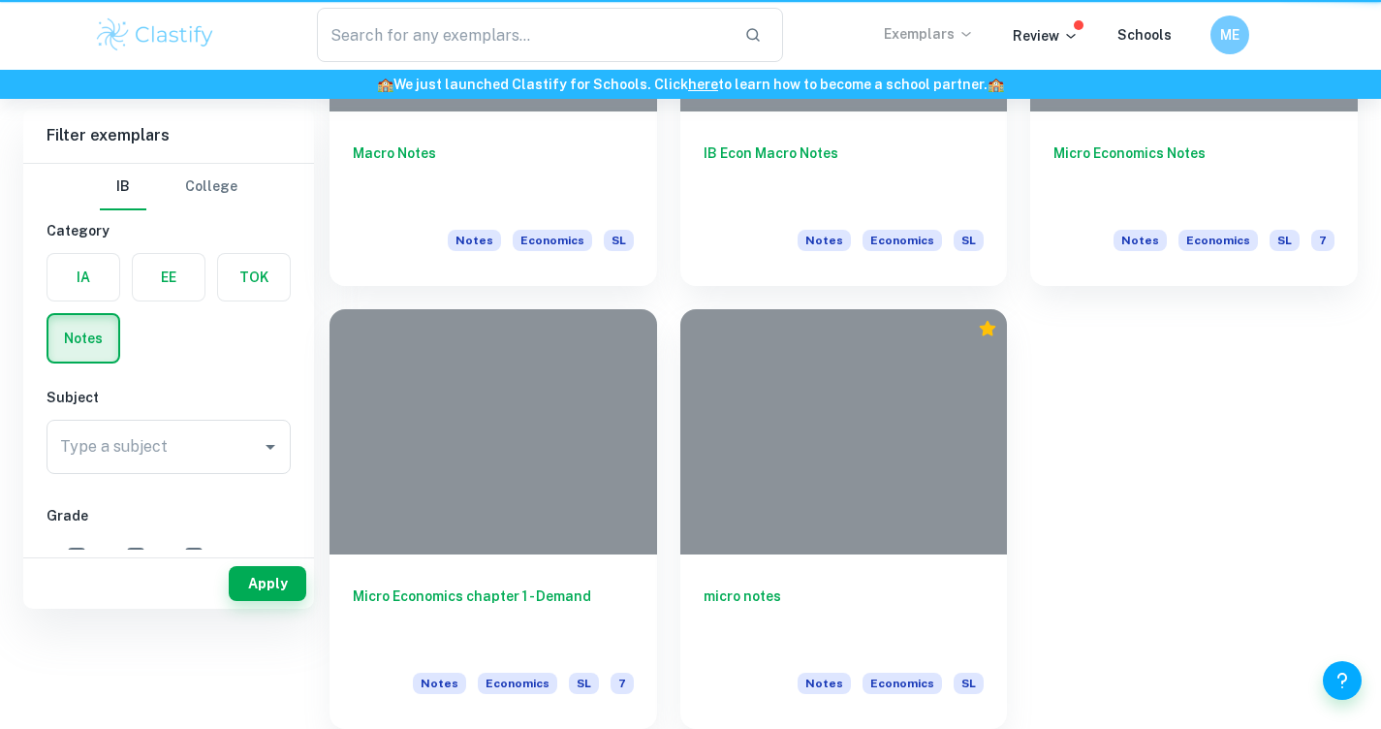
type input "macro economics"
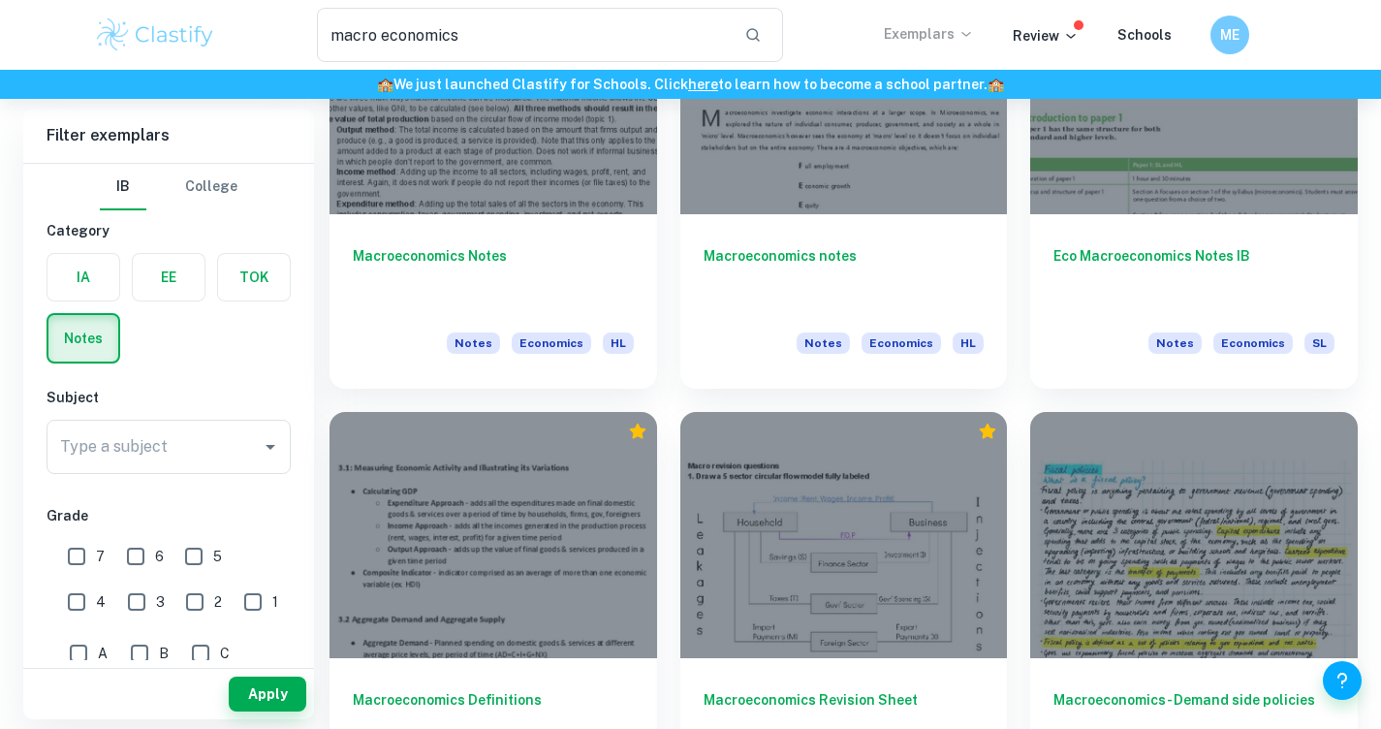
scroll to position [681, 0]
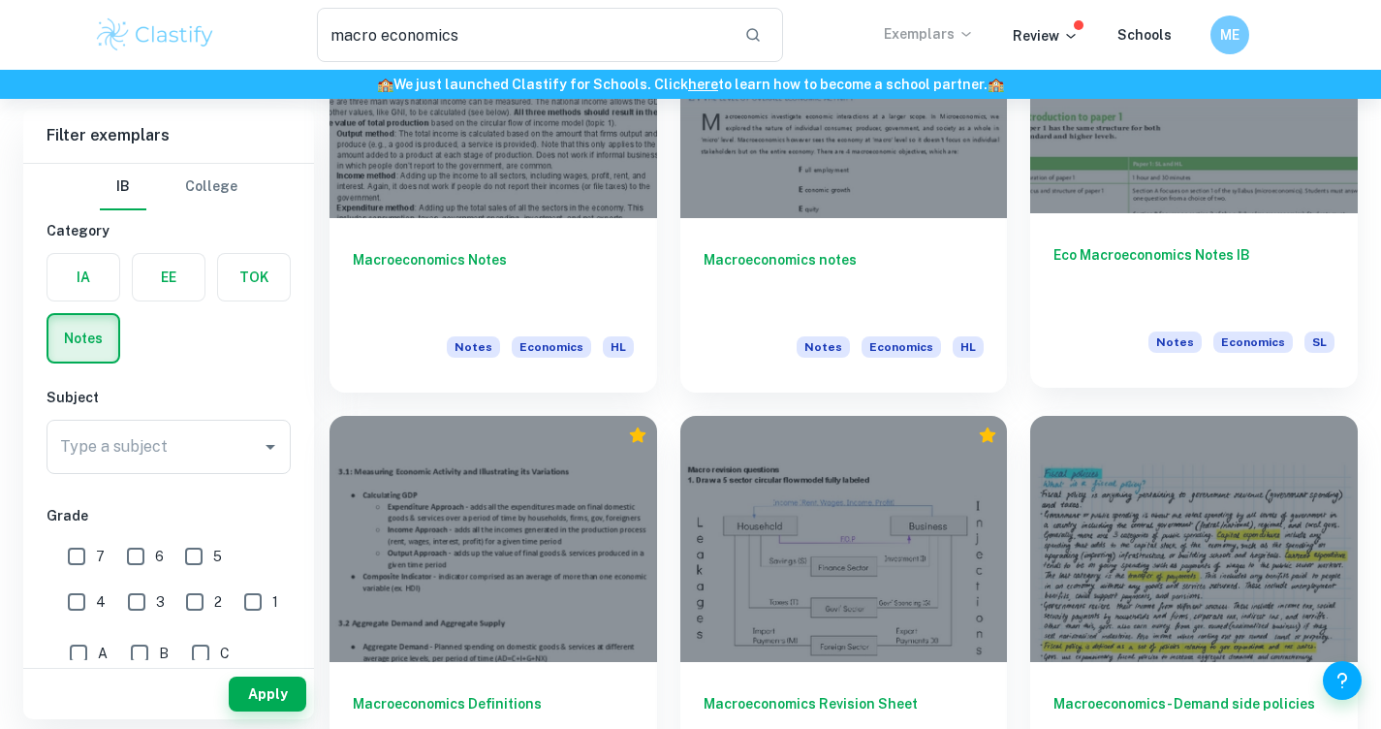
click at [1153, 237] on div "Eco Macroeconomics Notes IB Notes Economics SL" at bounding box center [1194, 300] width 328 height 174
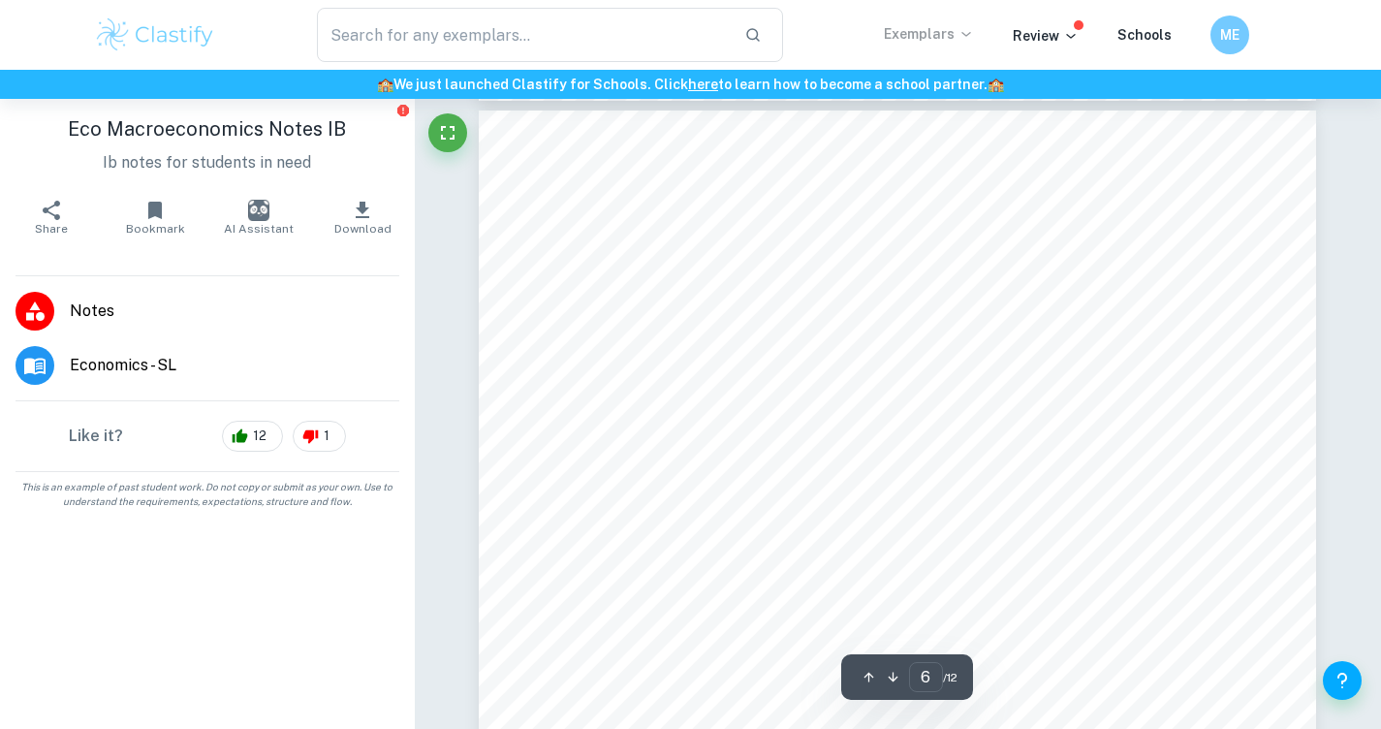
scroll to position [6067, 1]
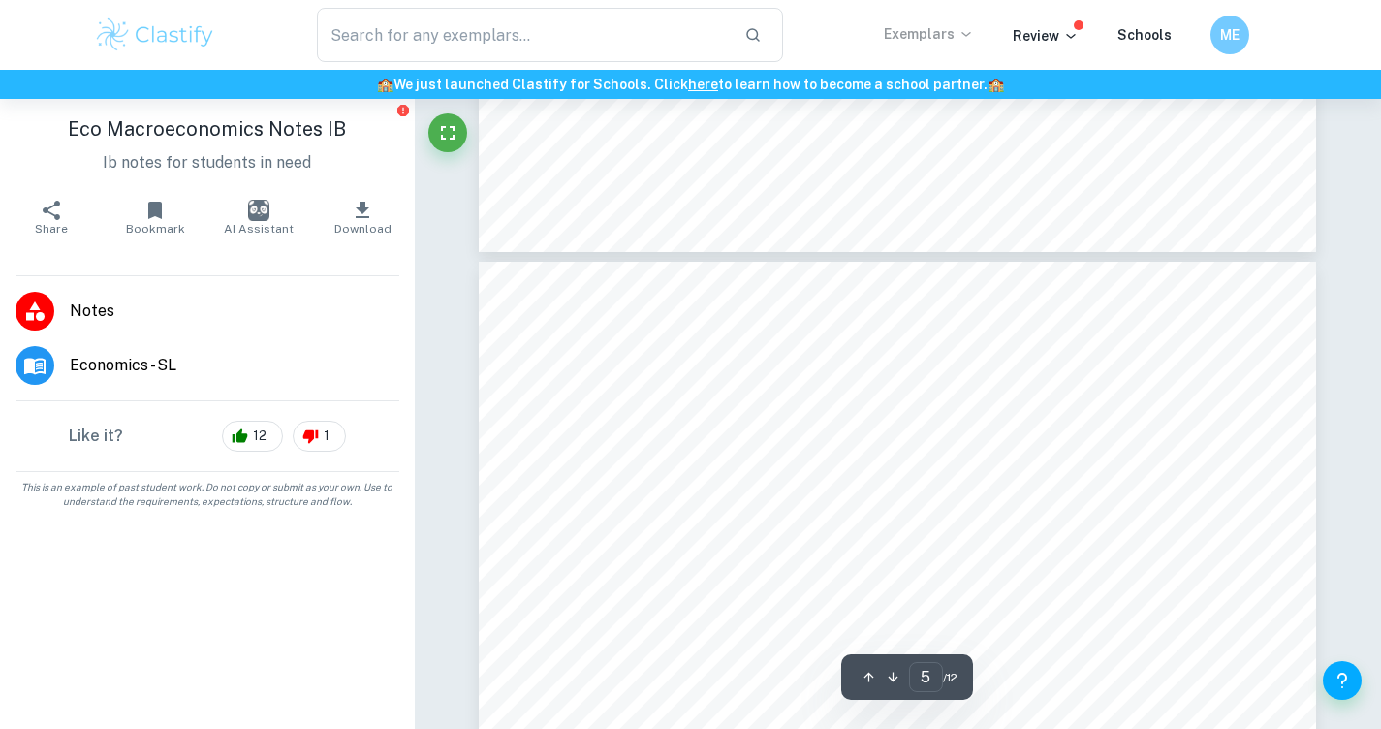
type input "4"
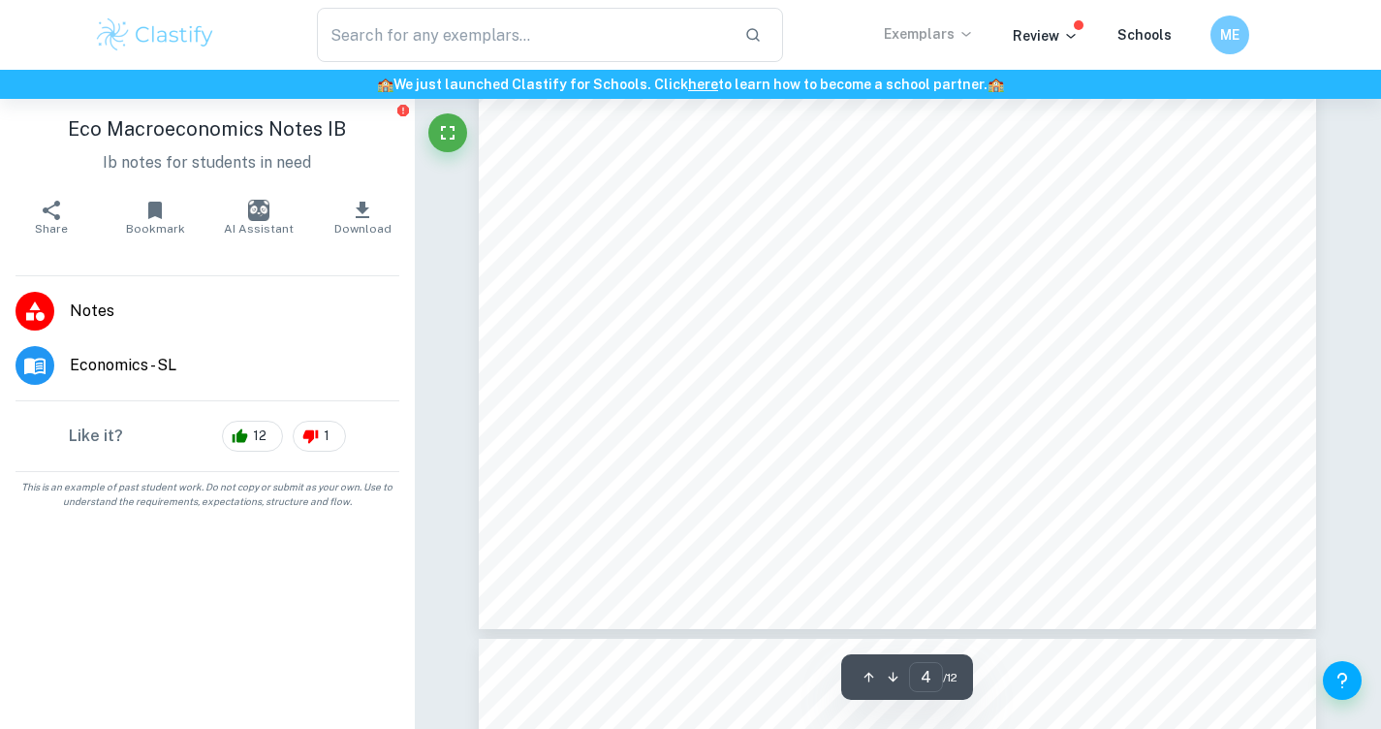
scroll to position [4377, 0]
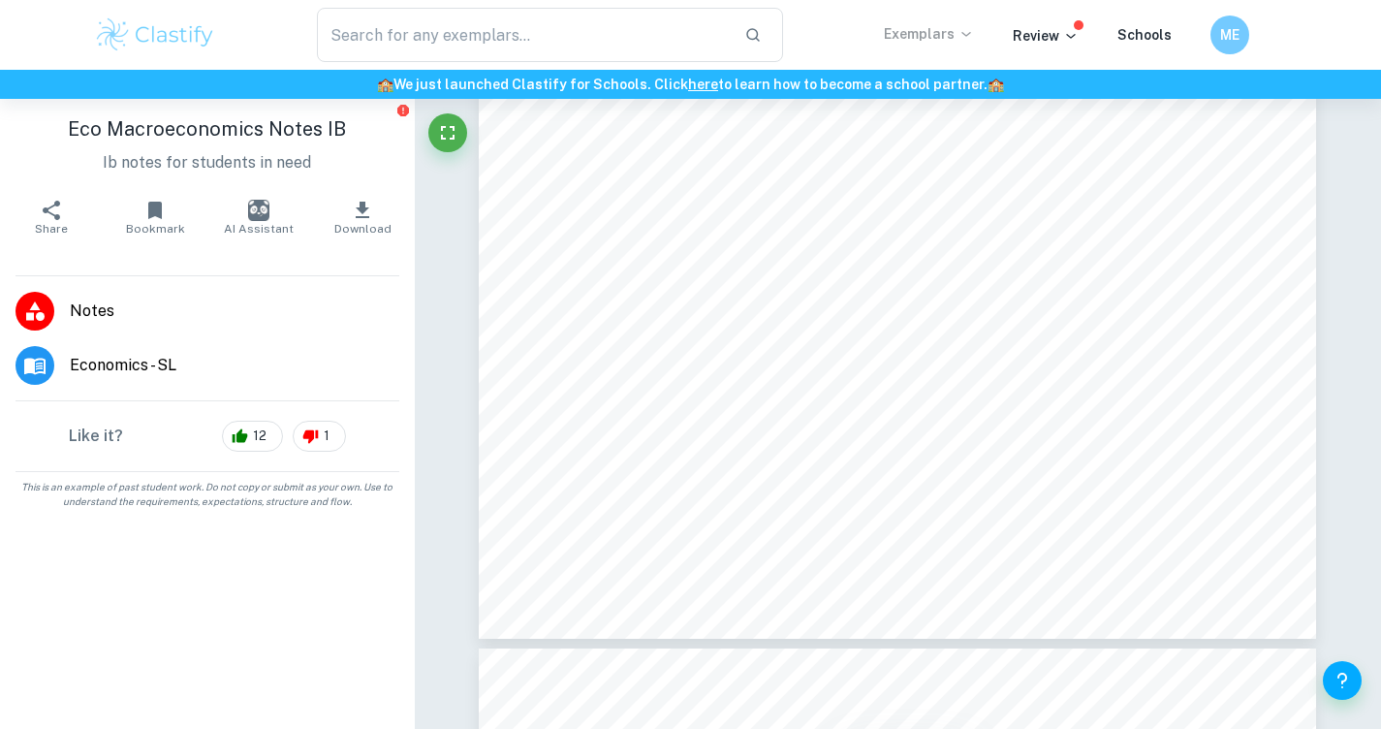
click at [361, 227] on span "Download" at bounding box center [362, 229] width 57 height 14
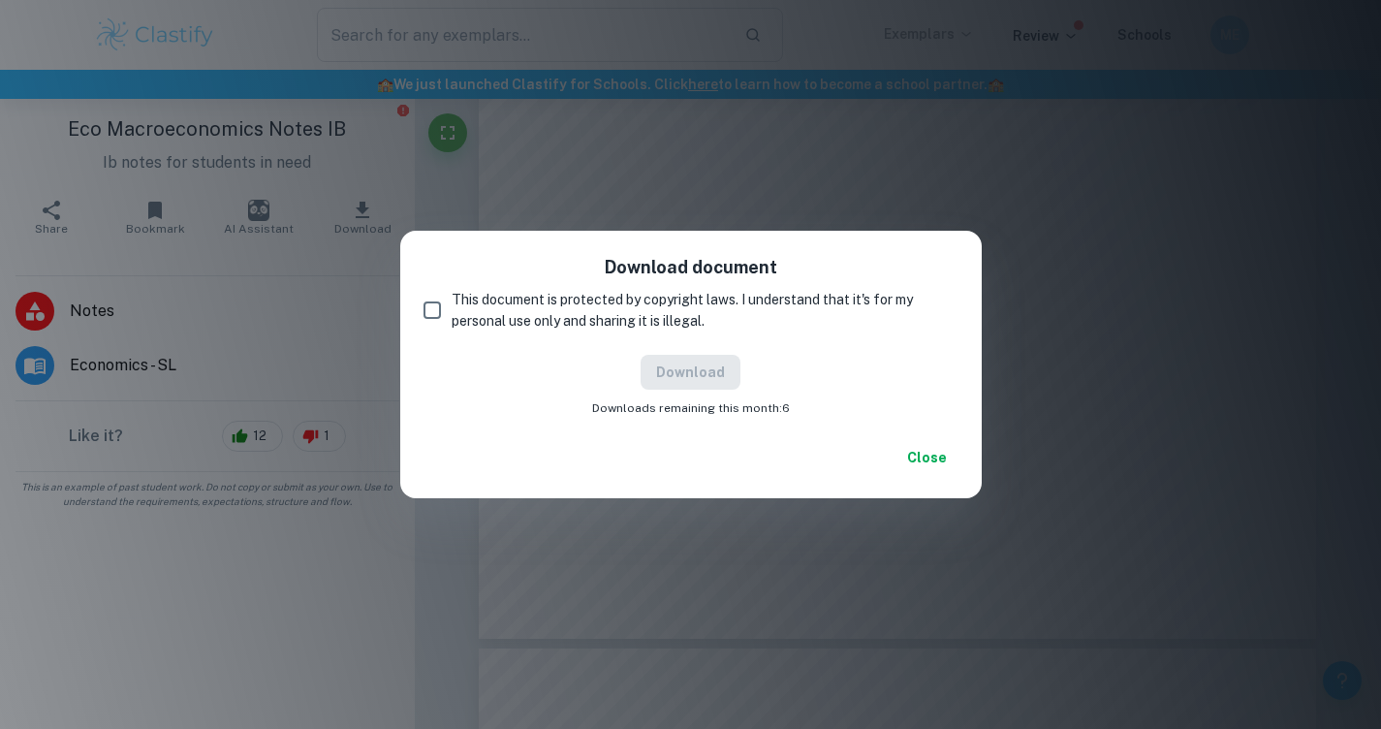
click at [433, 307] on input "This document is protected by copyright laws. I understand that it's for my per…" at bounding box center [432, 310] width 39 height 39
checkbox input "true"
click at [719, 378] on button "Download" at bounding box center [690, 372] width 100 height 35
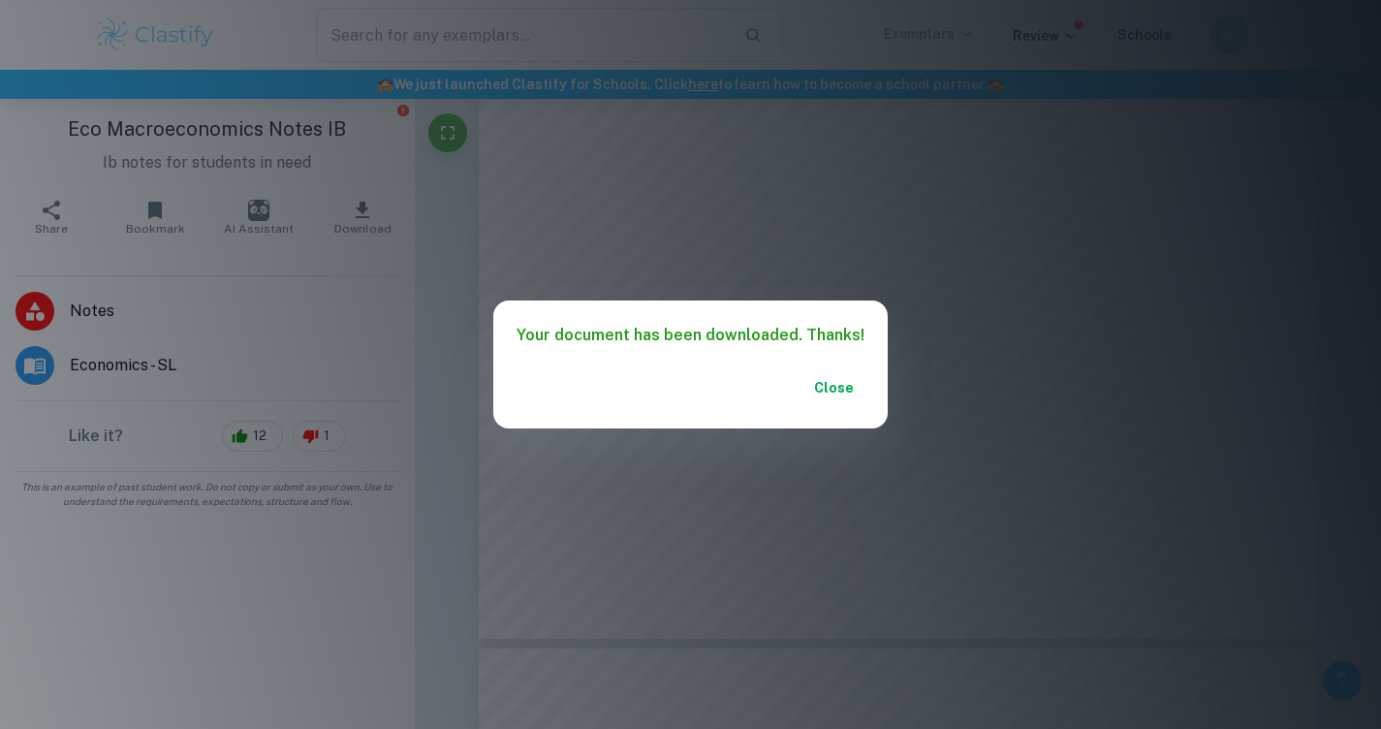
click at [832, 381] on button "Close" at bounding box center [833, 387] width 62 height 35
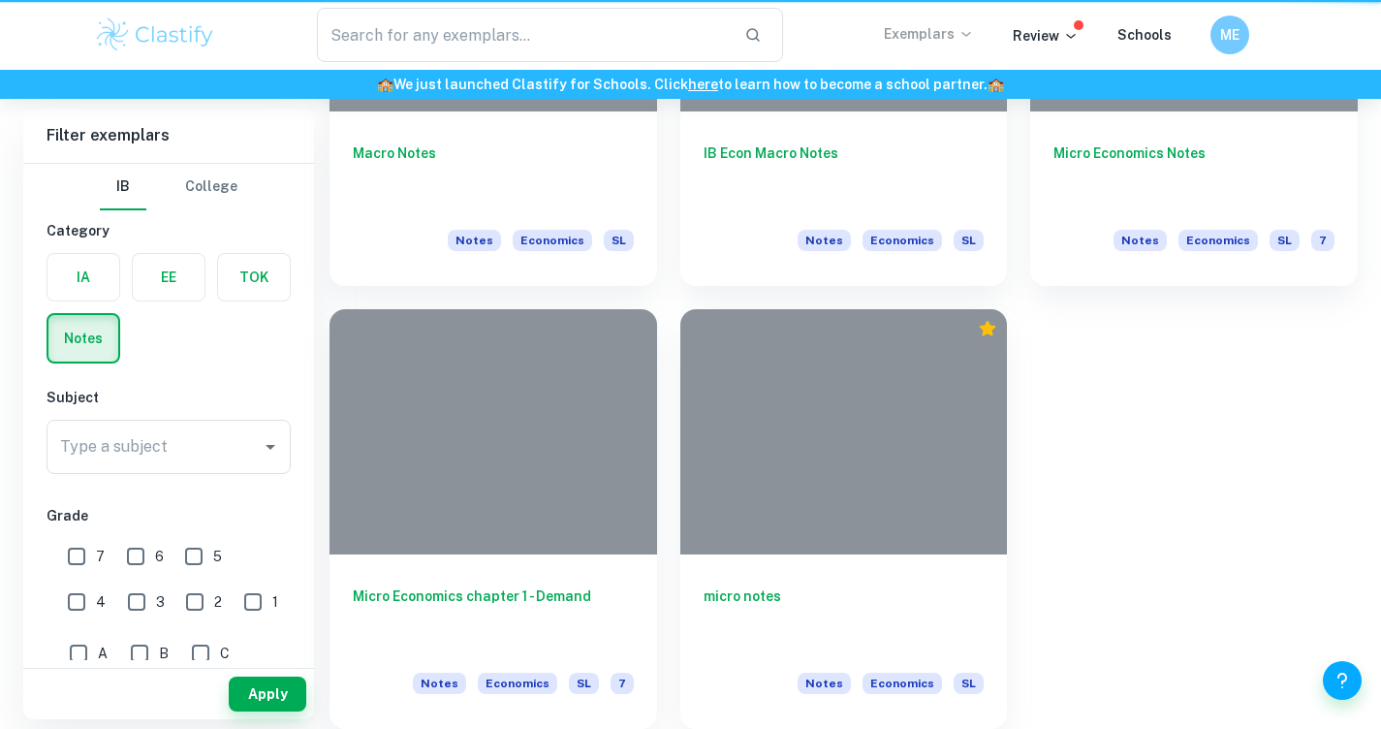
type input "macro economics"
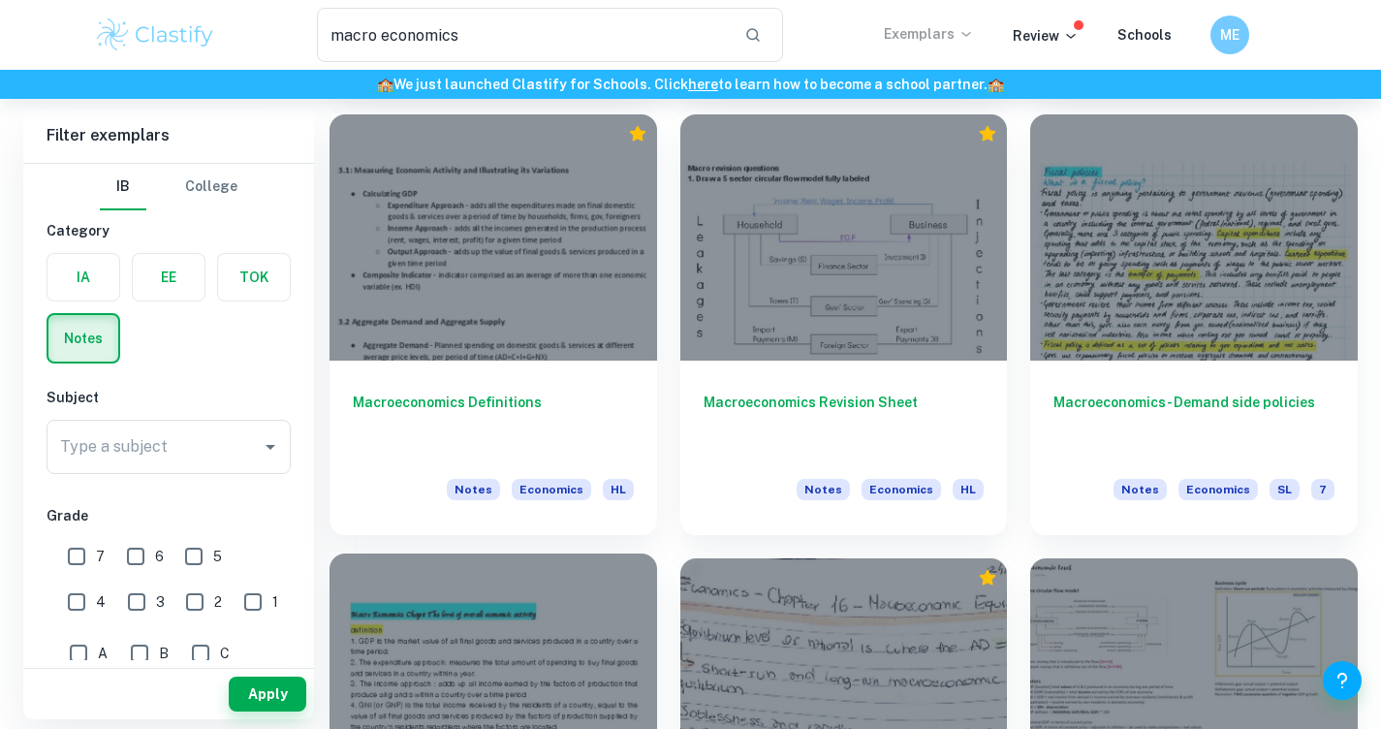
scroll to position [765, 0]
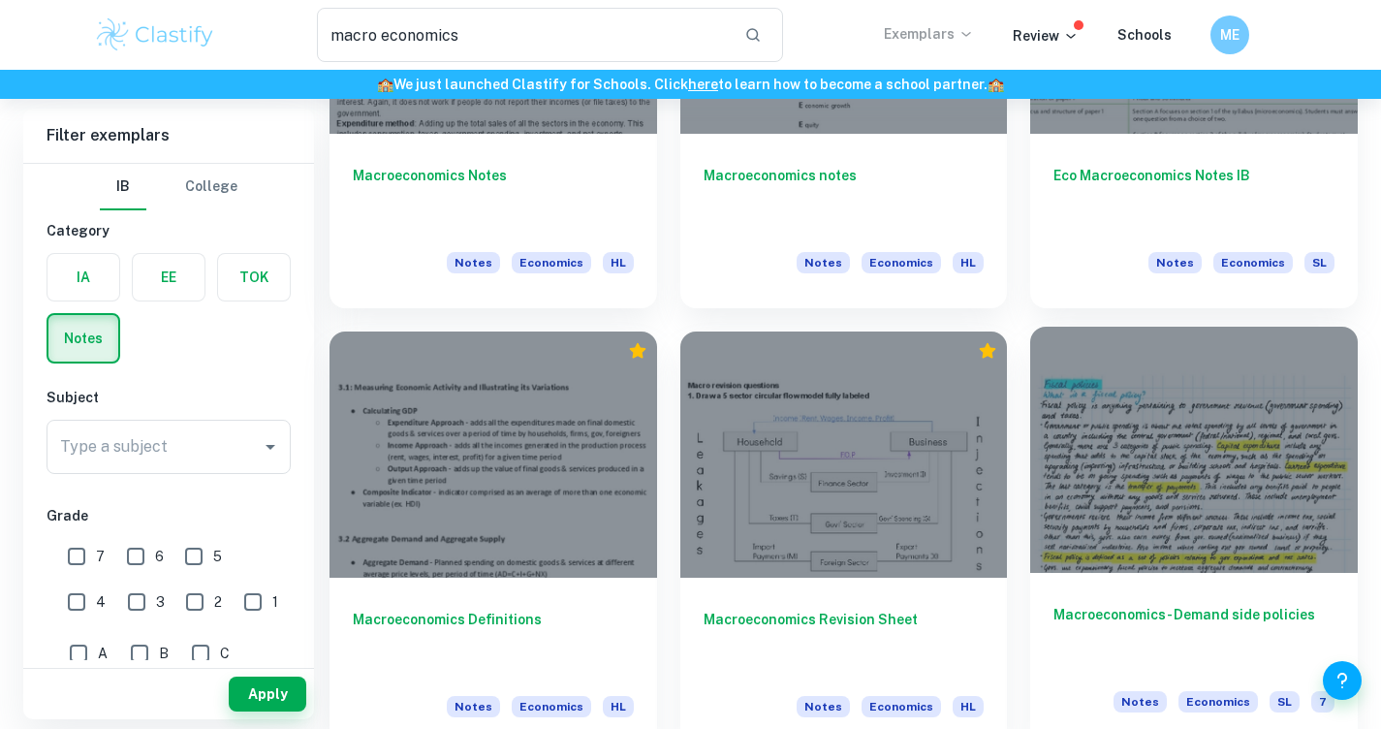
click at [1162, 433] on div at bounding box center [1194, 449] width 328 height 245
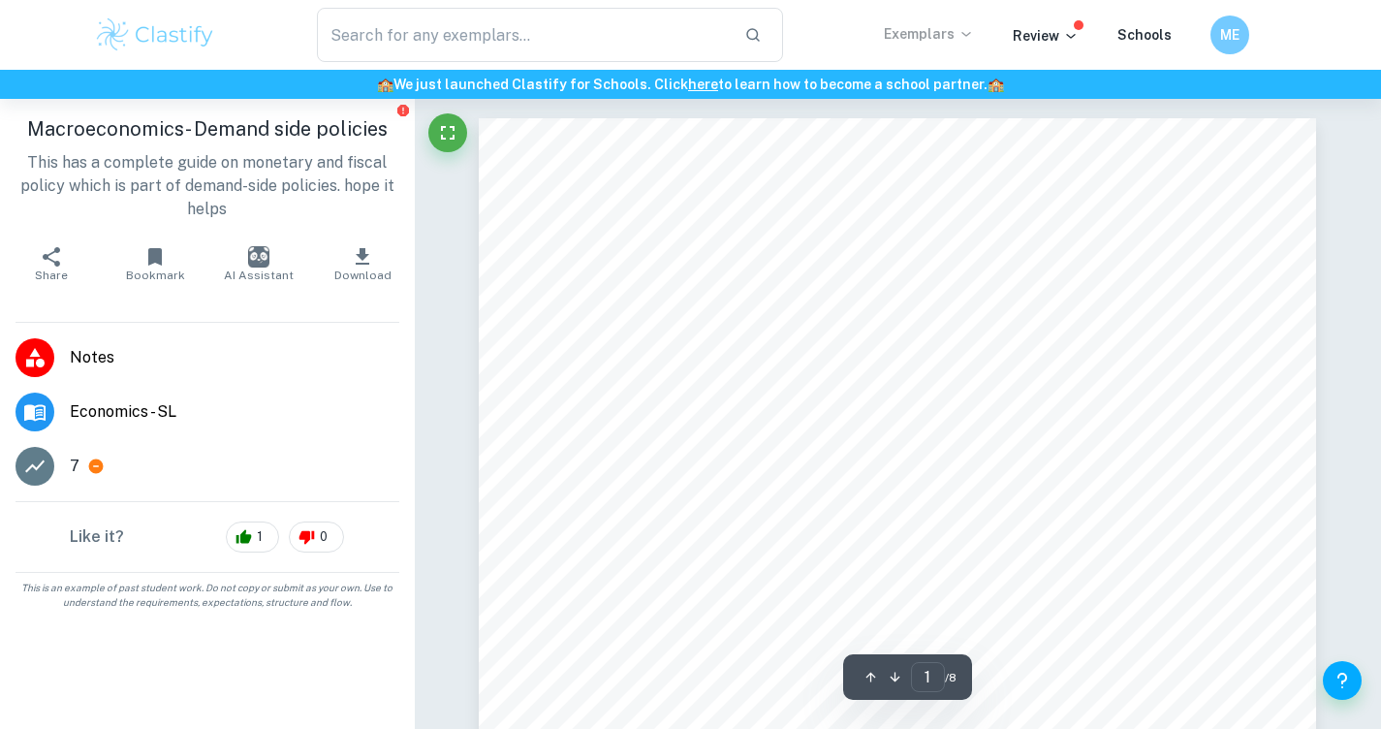
click at [359, 270] on span "Download" at bounding box center [362, 275] width 57 height 14
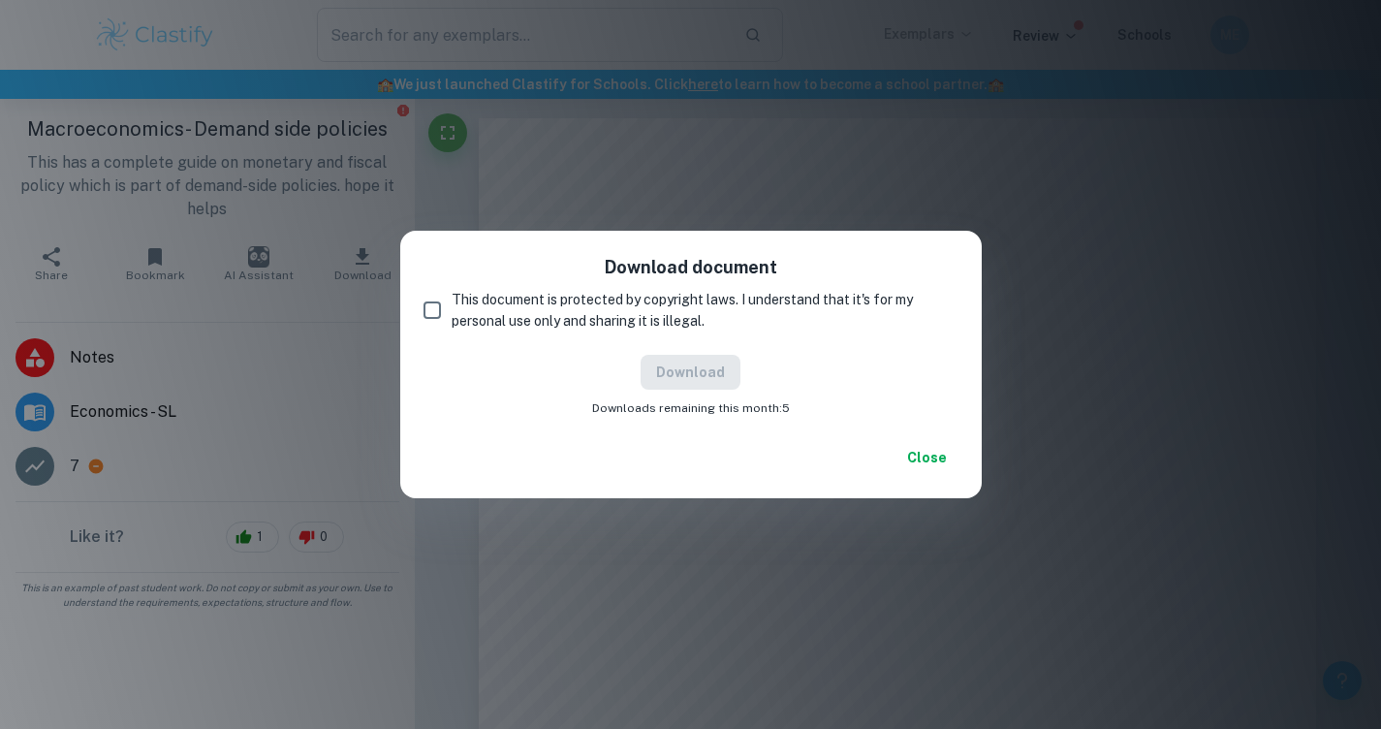
click at [437, 303] on input "This document is protected by copyright laws. I understand that it's for my per…" at bounding box center [432, 310] width 39 height 39
checkbox input "true"
click at [673, 362] on button "Download" at bounding box center [690, 372] width 100 height 35
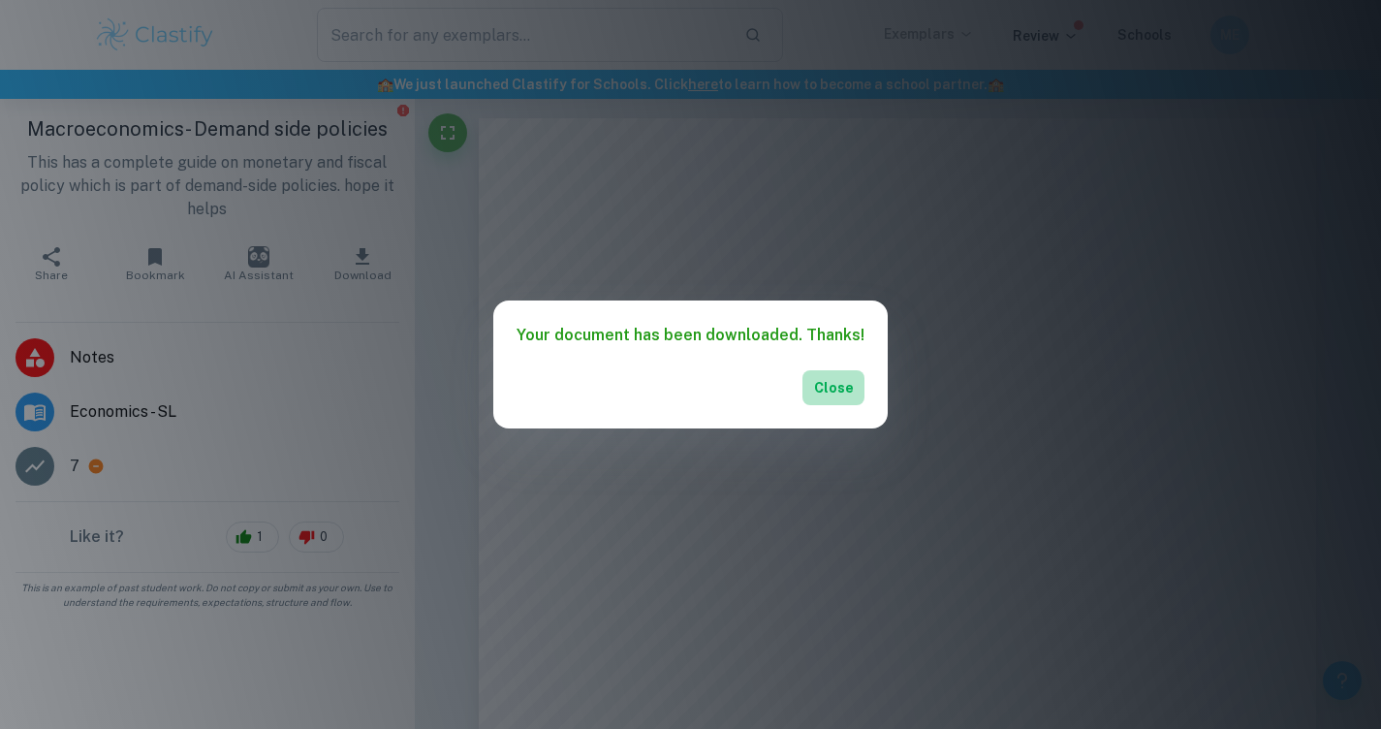
click at [823, 390] on button "Close" at bounding box center [833, 387] width 62 height 35
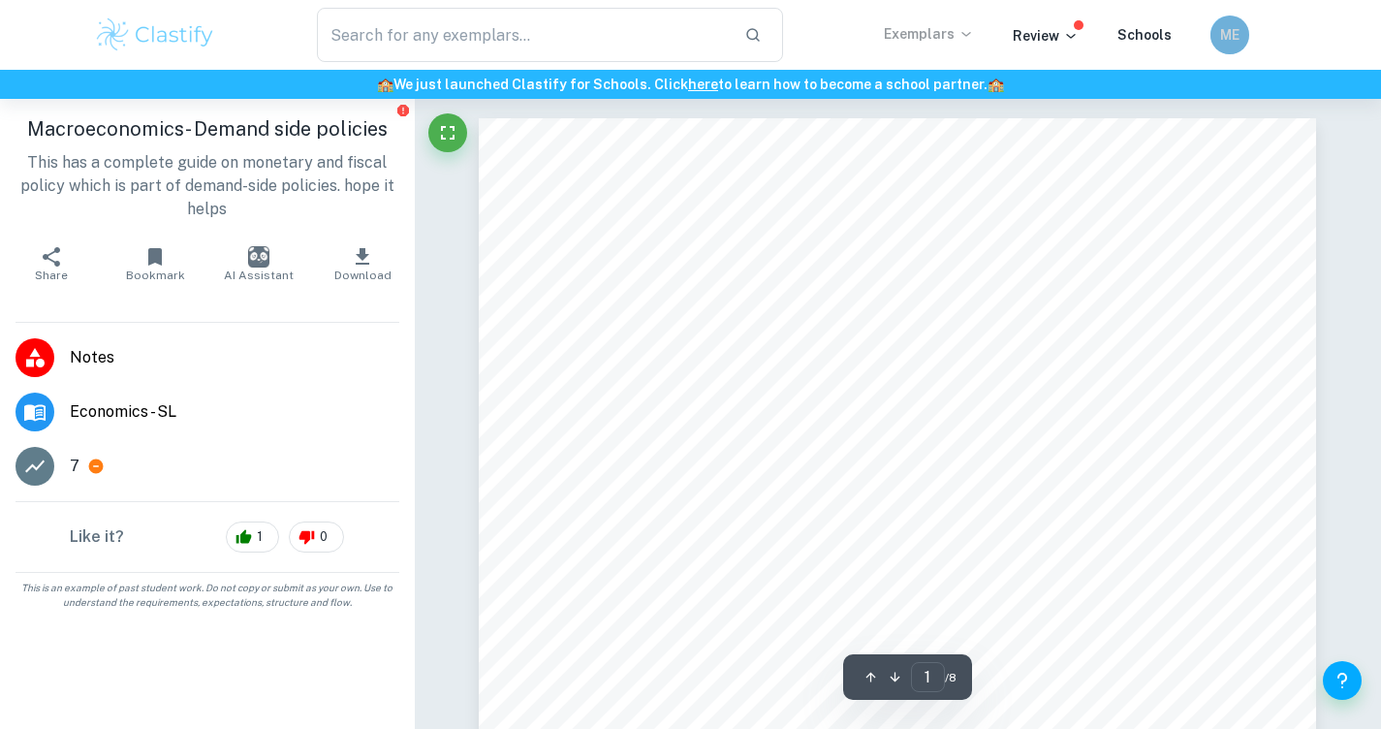
click at [1226, 46] on div "ME" at bounding box center [1228, 35] width 39 height 39
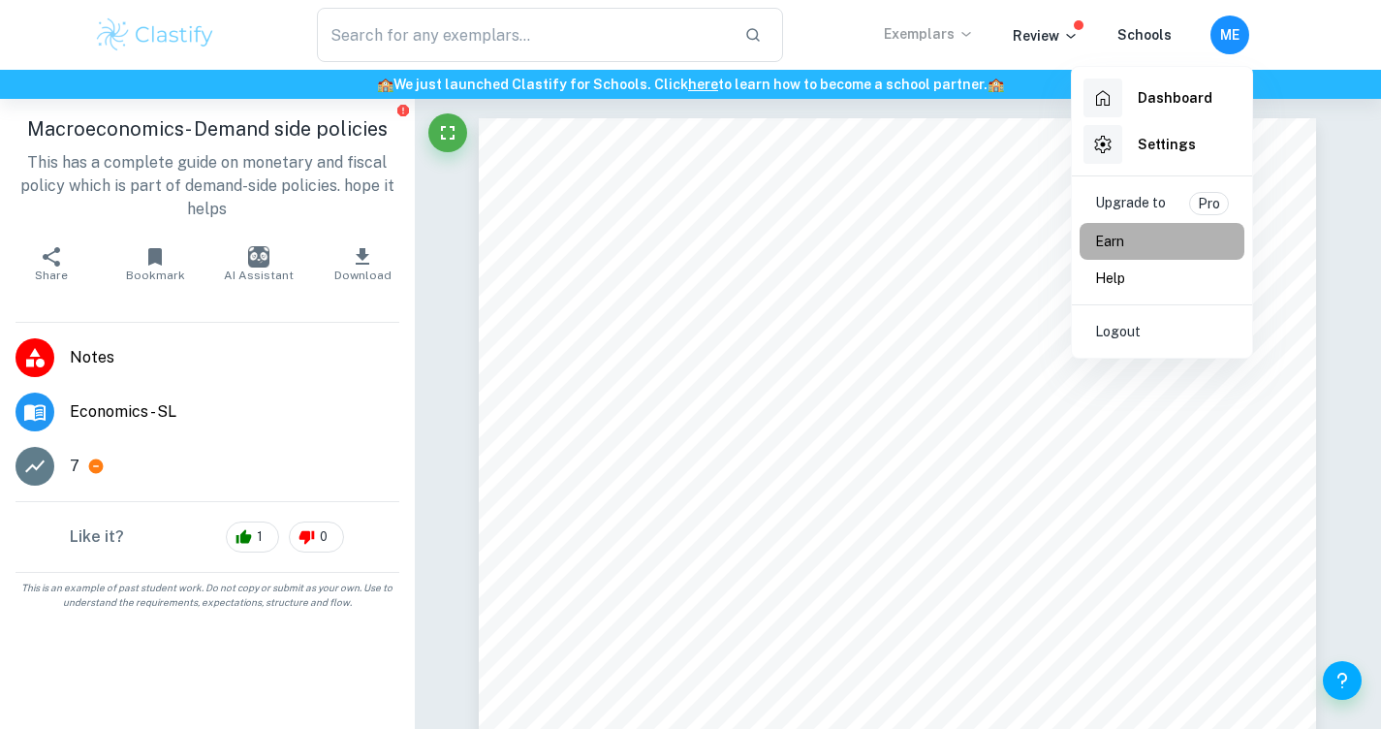
click at [1178, 244] on li "Earn" at bounding box center [1161, 241] width 165 height 37
